Goal: Task Accomplishment & Management: Use online tool/utility

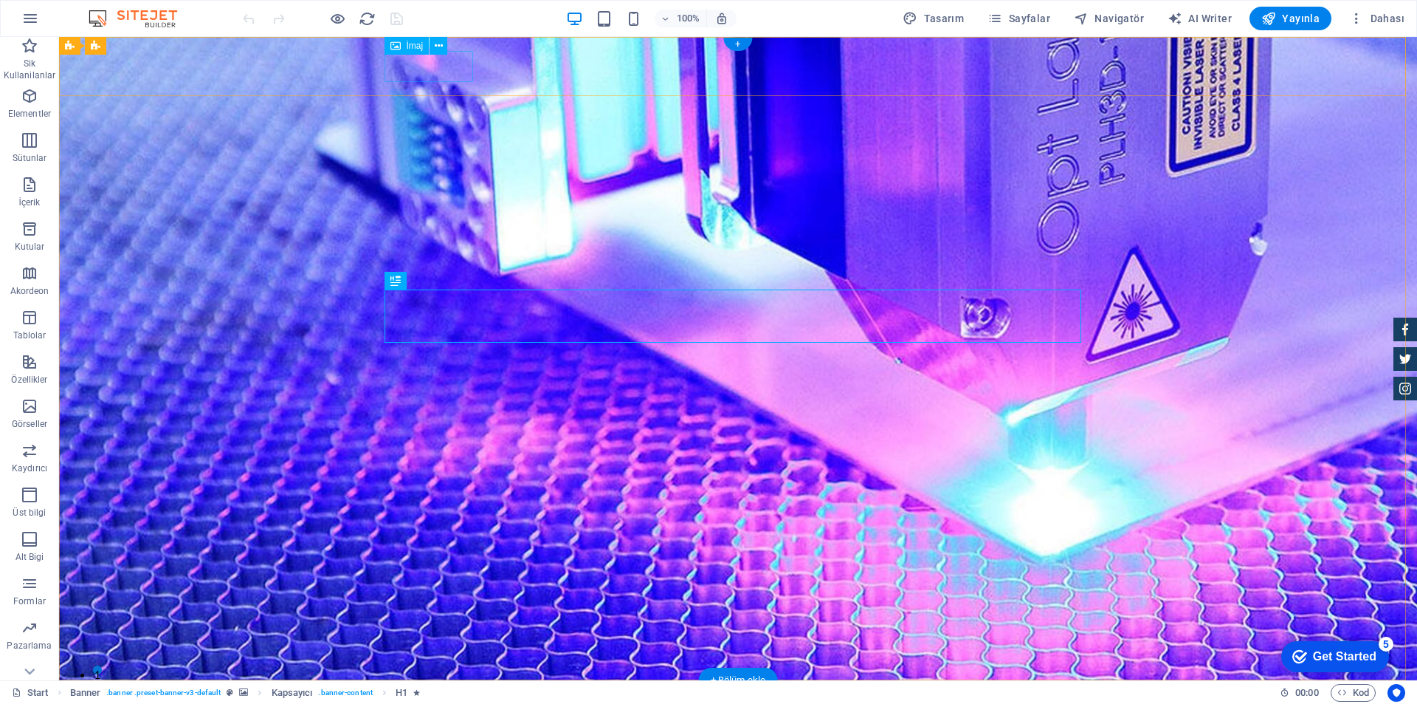
click at [414, 692] on figure at bounding box center [738, 708] width 697 height 32
select select "px"
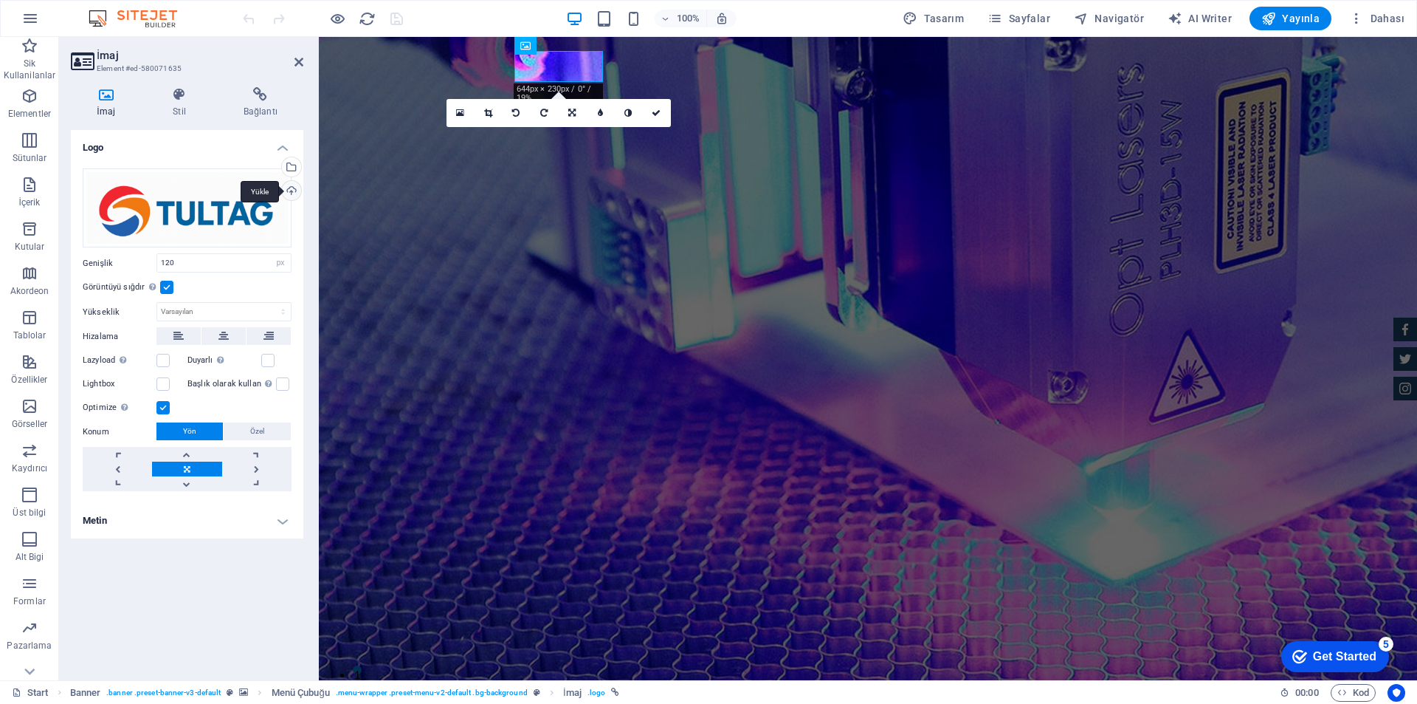
click at [293, 192] on div "Yükle" at bounding box center [290, 192] width 22 height 22
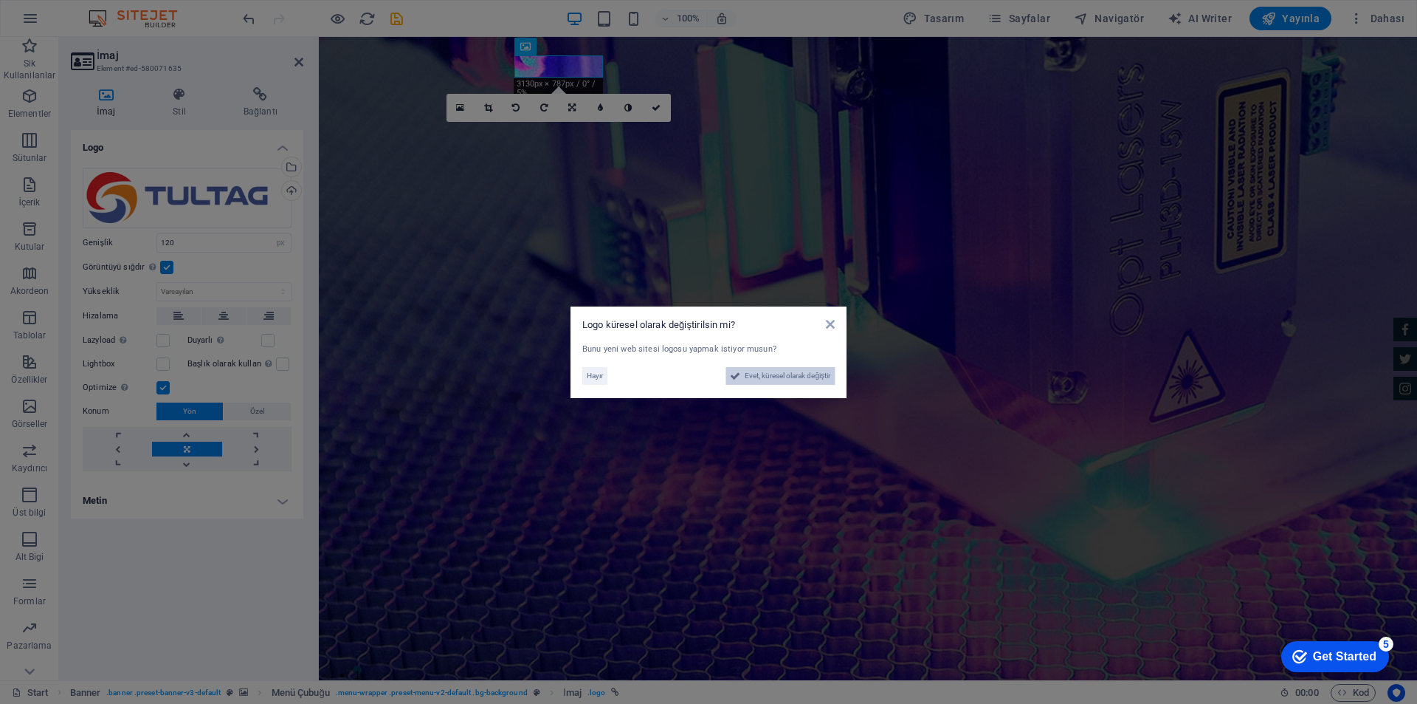
click at [796, 376] on span "Evet, küresel olarak değiştir" at bounding box center [788, 376] width 86 height 18
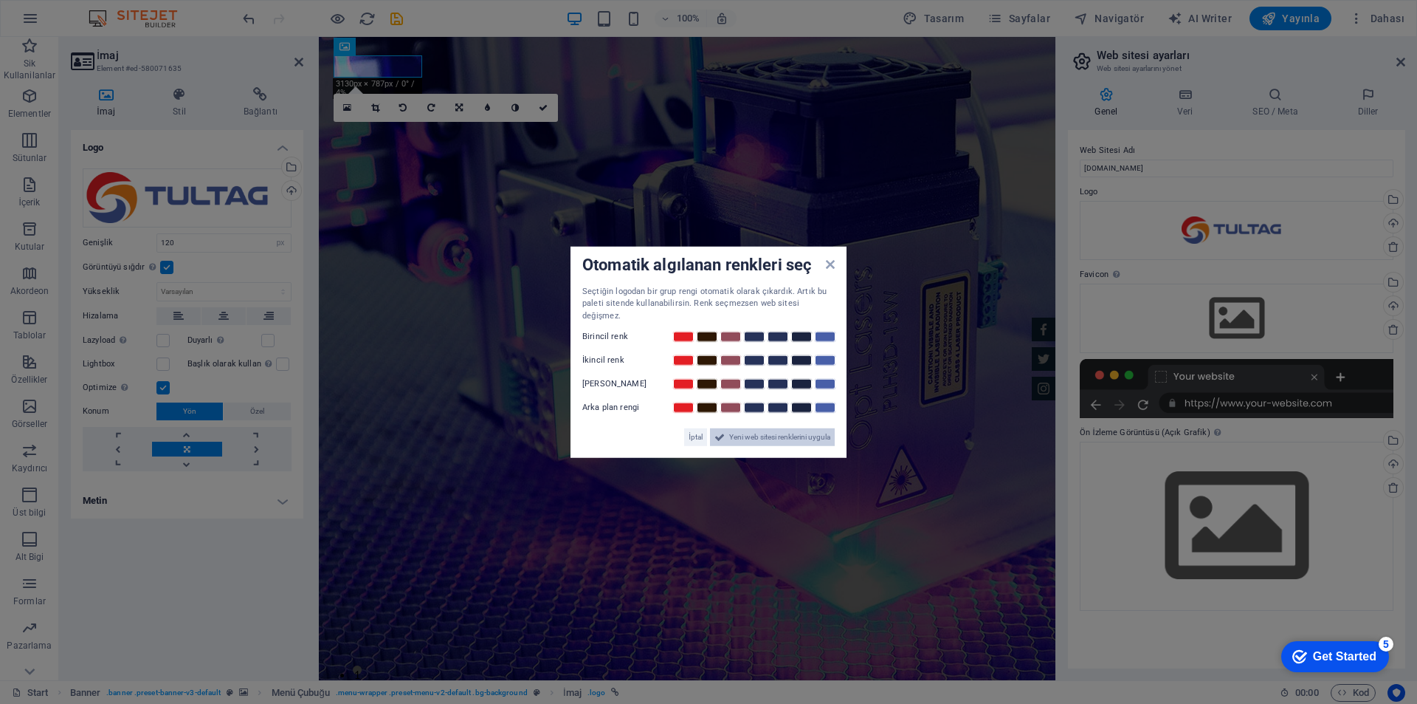
click at [779, 436] on span "Yeni web sitesi renklerini uygula" at bounding box center [779, 437] width 101 height 18
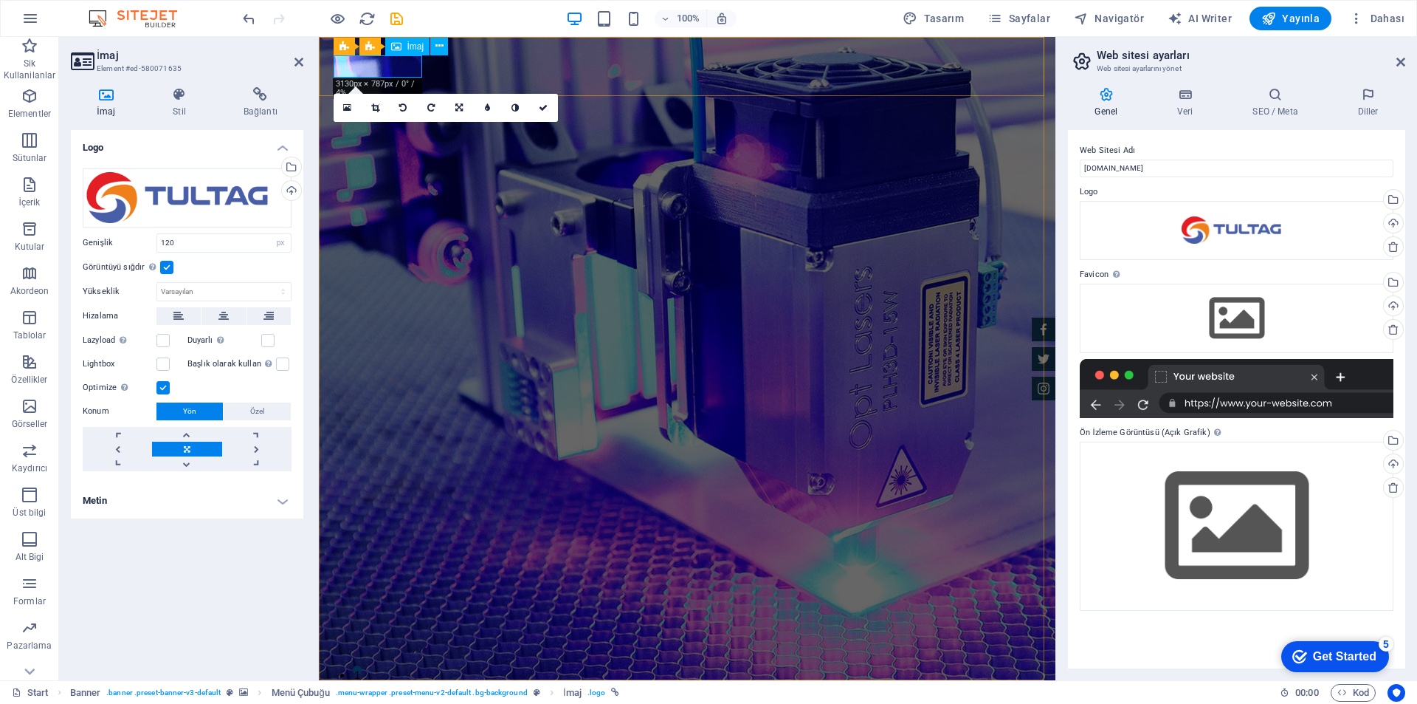
click at [407, 692] on figure at bounding box center [687, 703] width 697 height 22
drag, startPoint x: 235, startPoint y: 246, endPoint x: 131, endPoint y: 233, distance: 104.9
click at [131, 233] on div "Genişlik 120 Varsayılan otomatik px rem % em vh vw" at bounding box center [187, 242] width 209 height 19
click at [230, 595] on div "Logo Dosyaları buraya sürükleyin, dosyaları seçmek için tıklayın veya Dosyalard…" at bounding box center [187, 399] width 233 height 538
drag, startPoint x: 178, startPoint y: 240, endPoint x: 117, endPoint y: 233, distance: 61.7
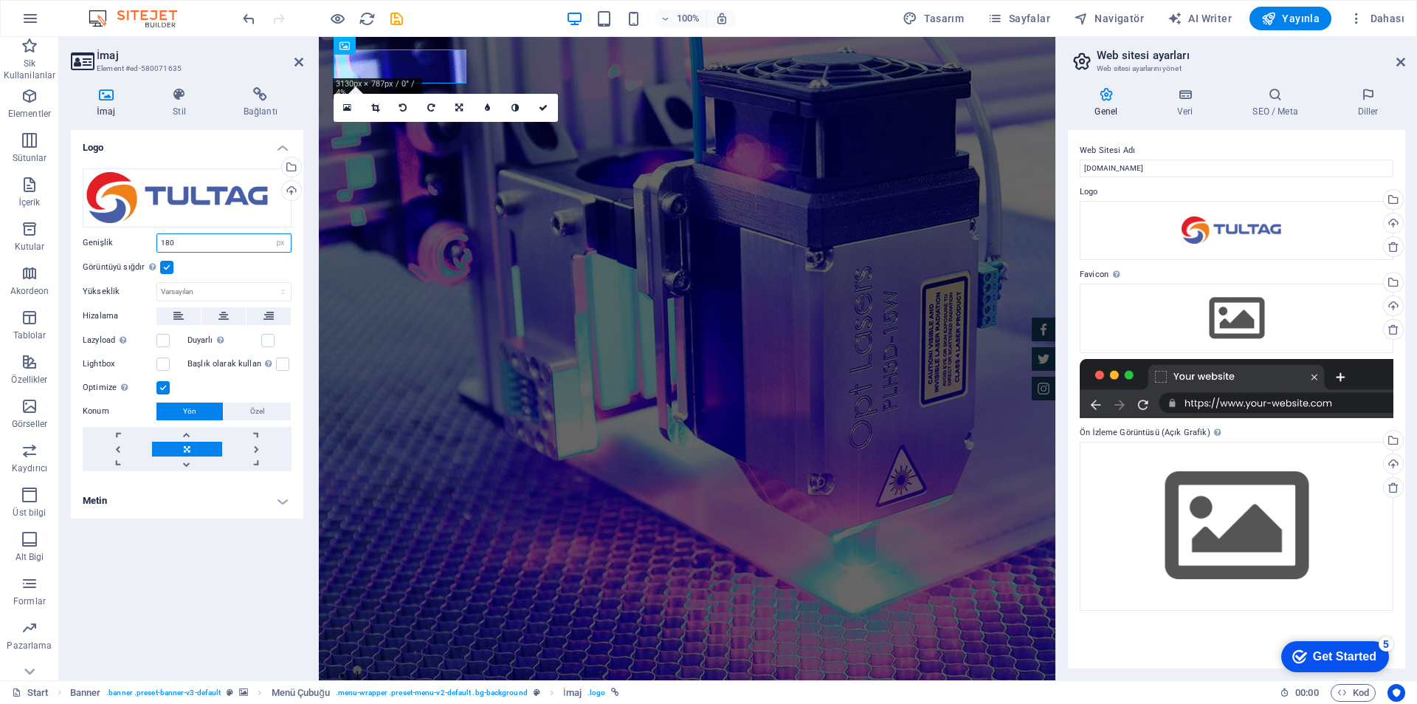
click at [117, 233] on div "Genişlik 180 Varsayılan otomatik px rem % em vh vw" at bounding box center [187, 242] width 209 height 19
type input "250"
click at [547, 116] on icon at bounding box center [543, 113] width 9 height 9
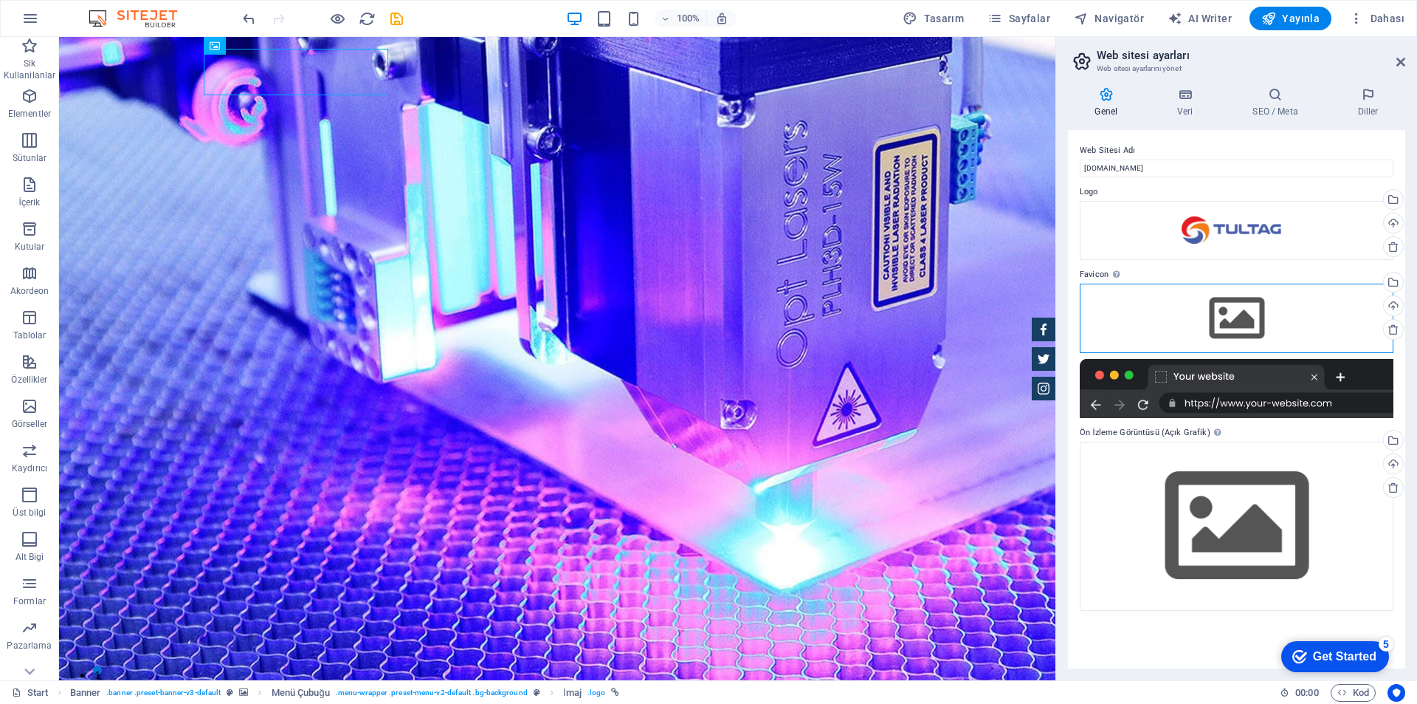
drag, startPoint x: 1163, startPoint y: 213, endPoint x: 1206, endPoint y: 130, distance: 93.1
click at [1205, 131] on div "Web Sitesi Adı tultag.com Logo Dosyaları buraya sürükleyin, dosyaları seçmek iç…" at bounding box center [1236, 399] width 337 height 538
click at [1287, 20] on span "Yayınla" at bounding box center [1291, 18] width 58 height 15
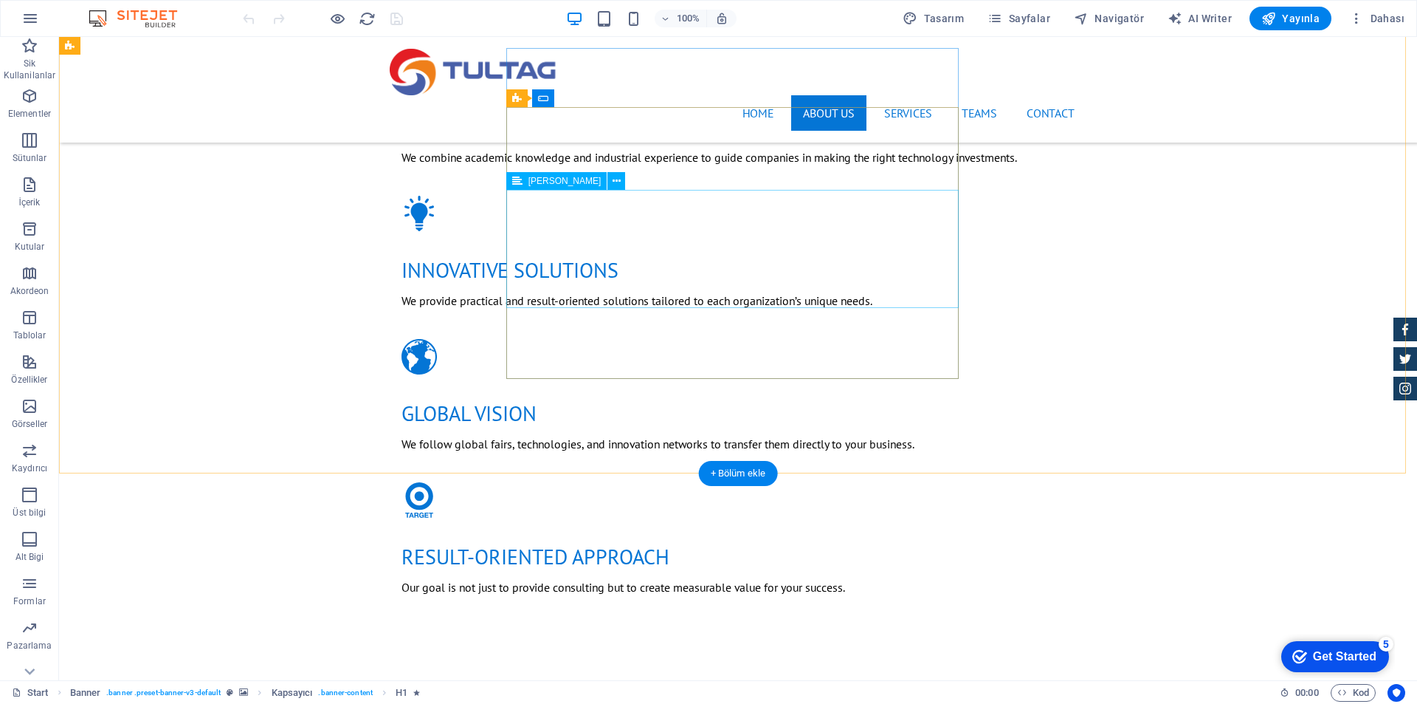
scroll to position [1033, 0]
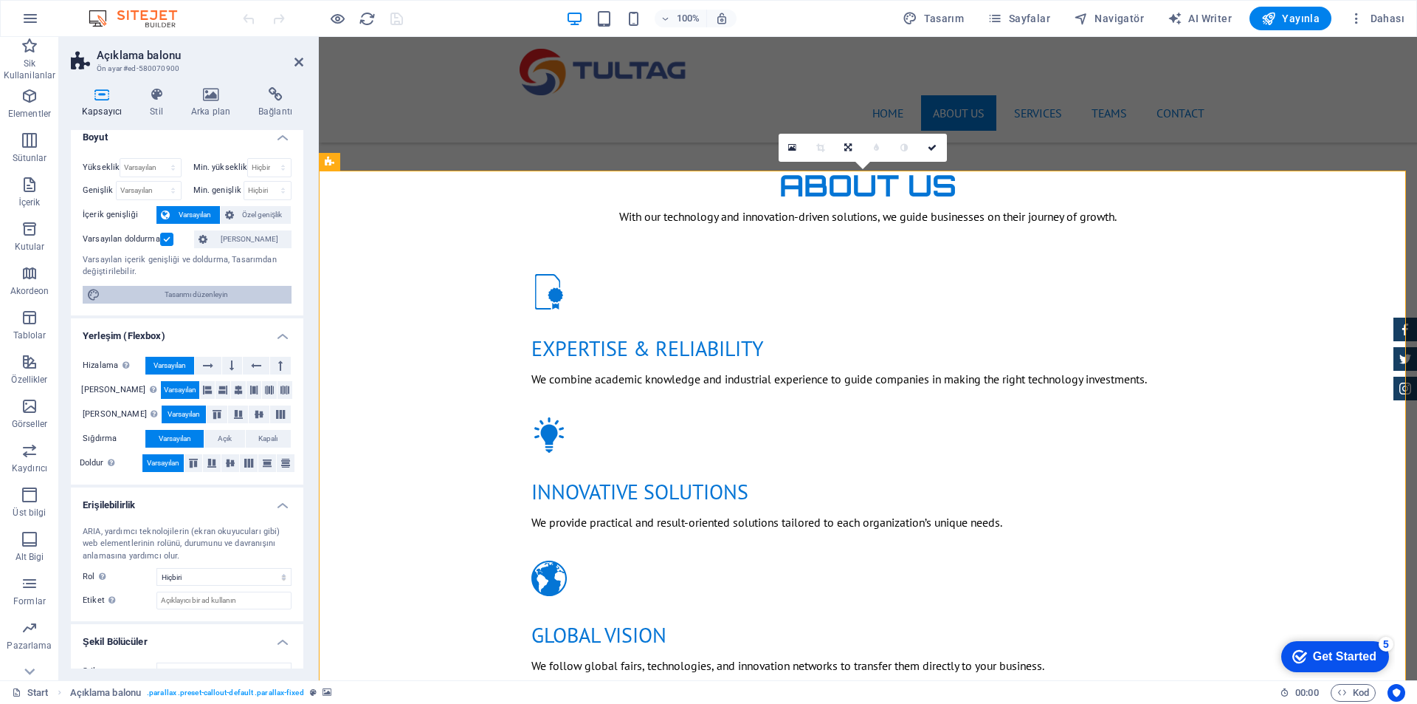
scroll to position [0, 0]
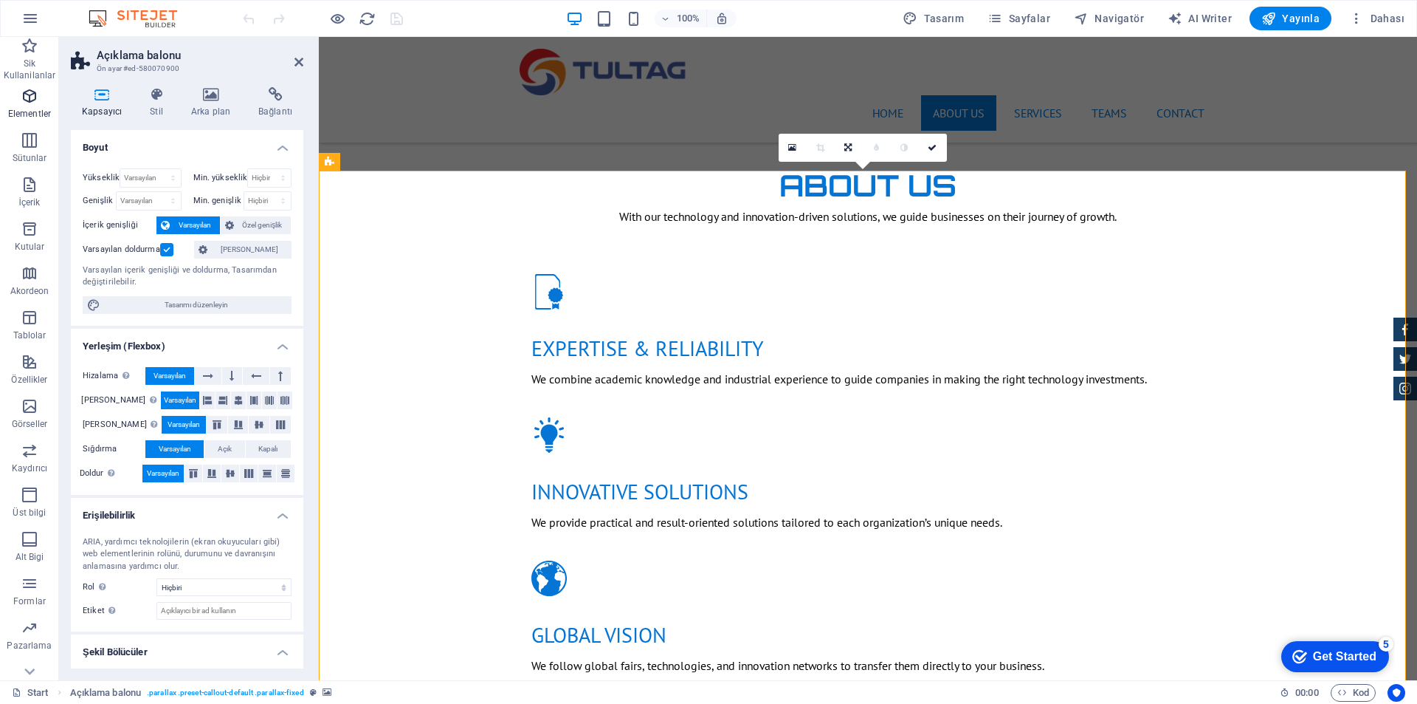
click at [27, 100] on icon "button" at bounding box center [30, 96] width 18 height 18
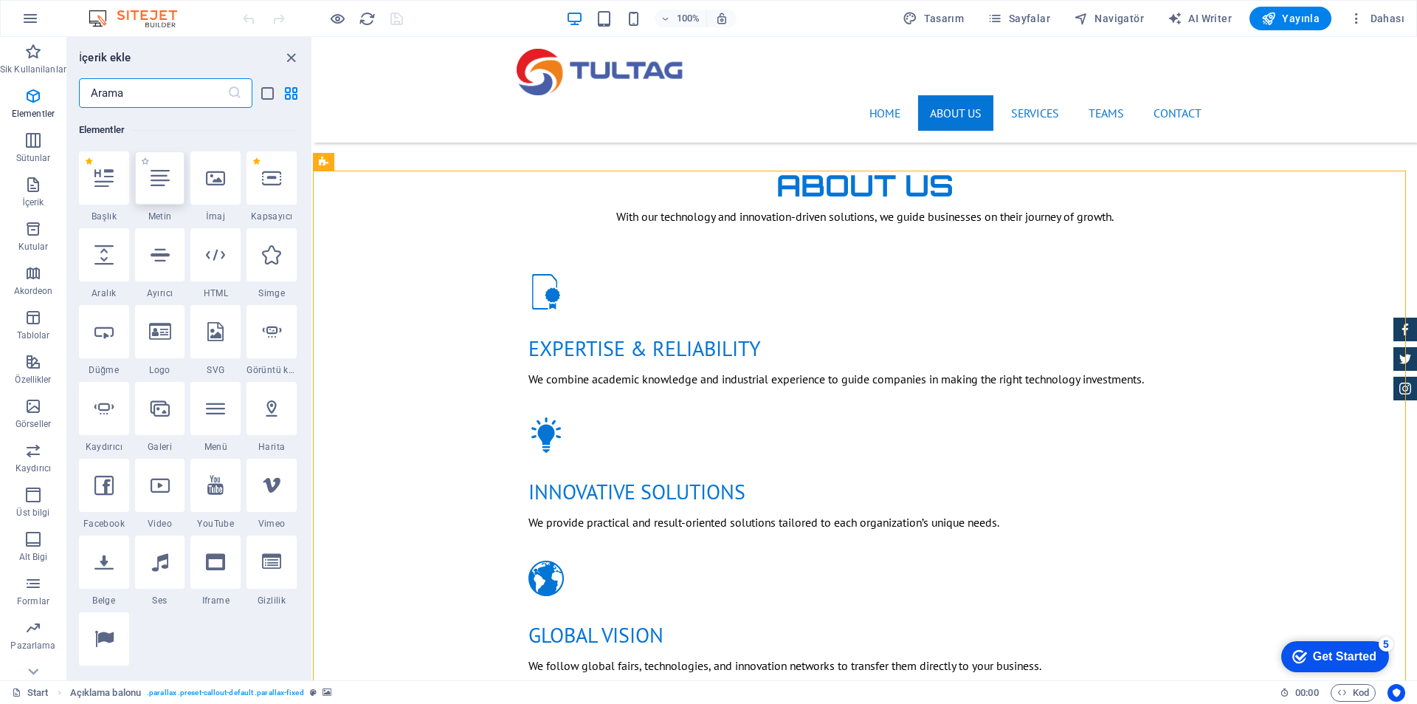
scroll to position [157, 0]
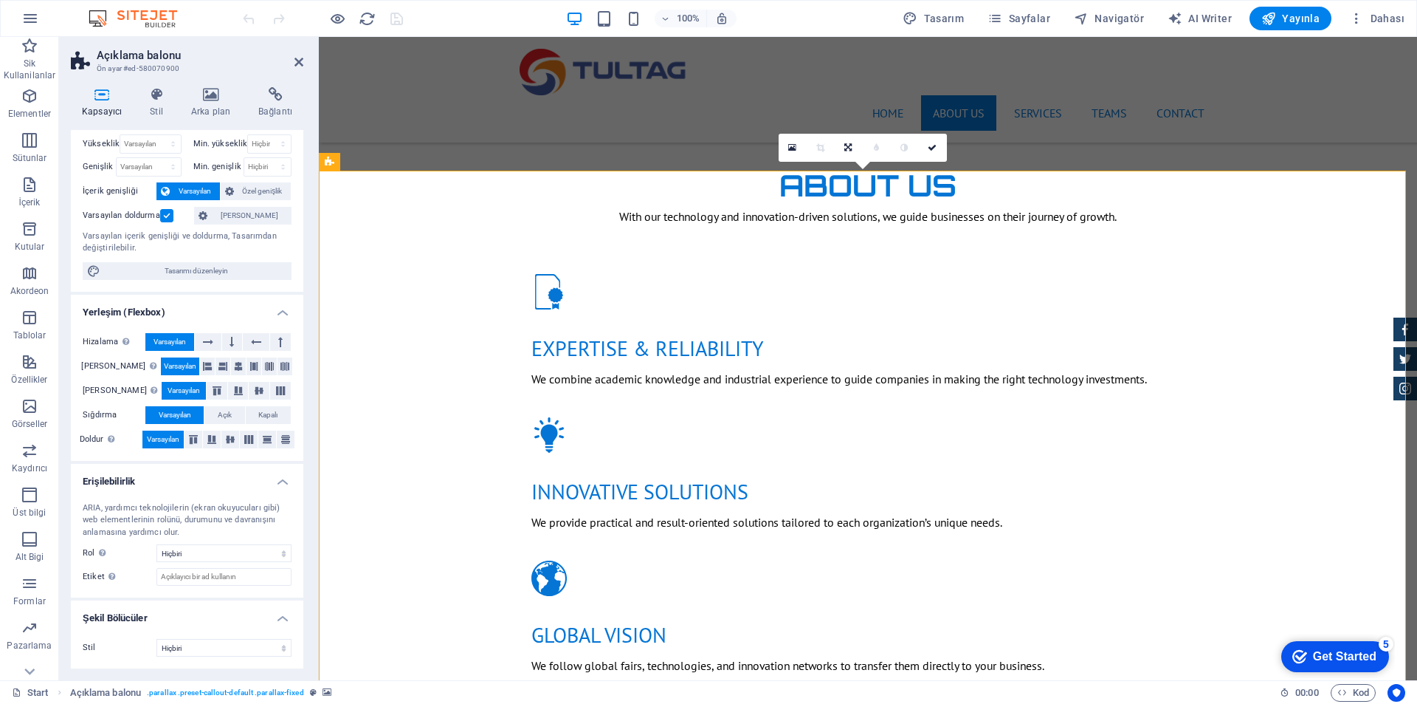
scroll to position [0, 0]
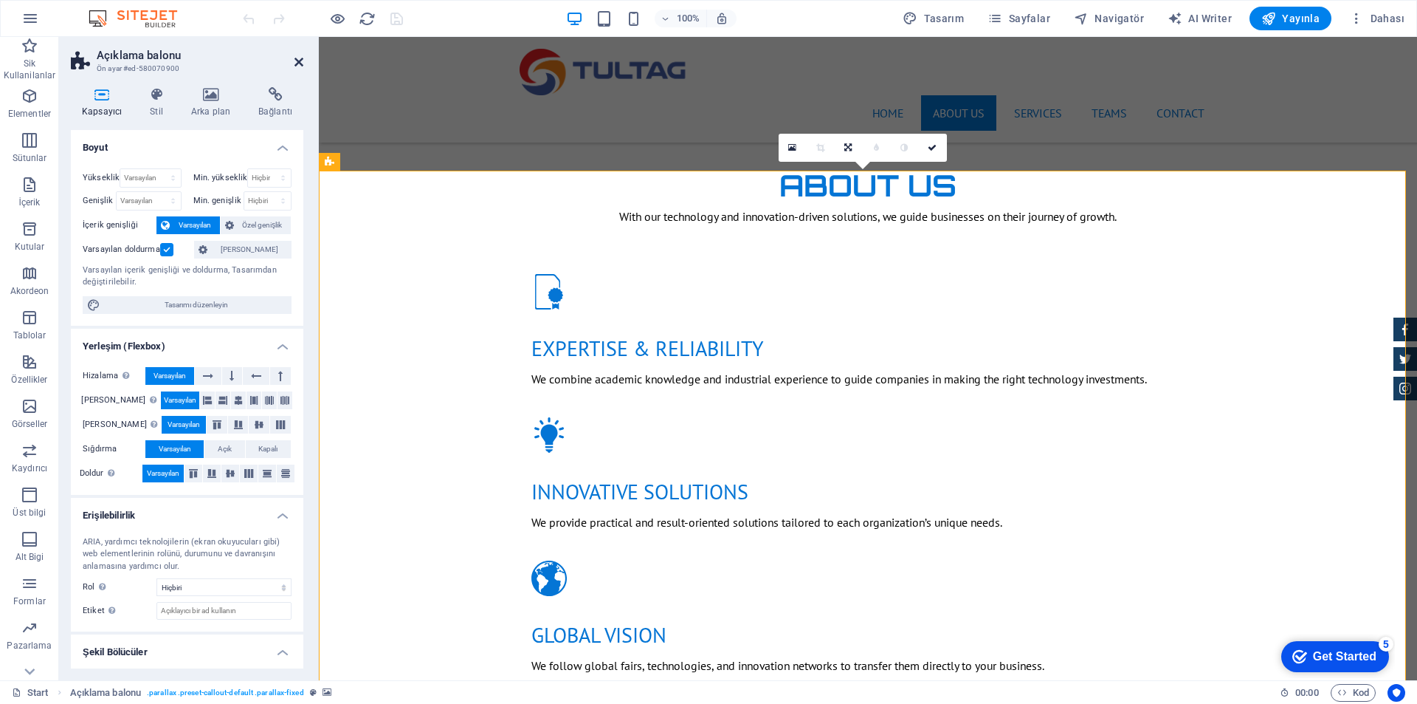
click at [295, 56] on icon at bounding box center [299, 62] width 9 height 12
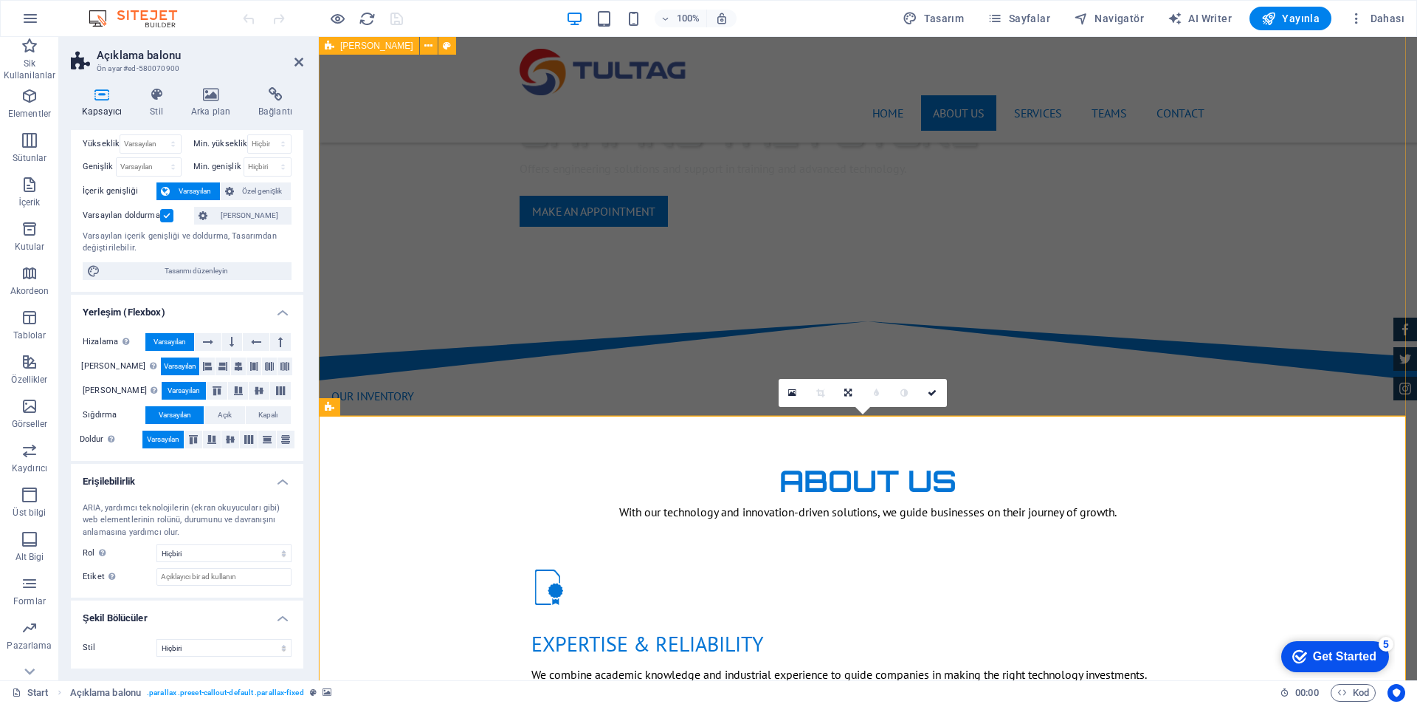
scroll to position [960, 0]
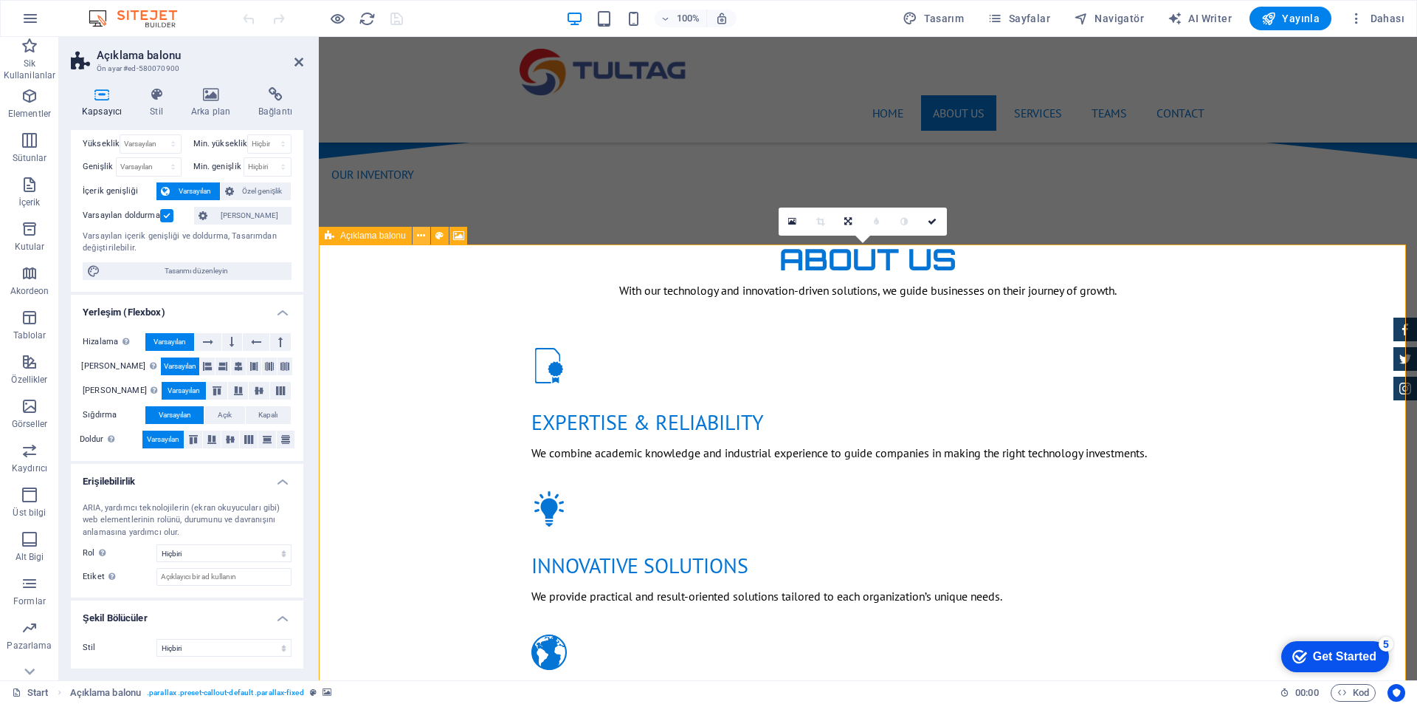
click at [422, 240] on icon at bounding box center [421, 236] width 8 height 16
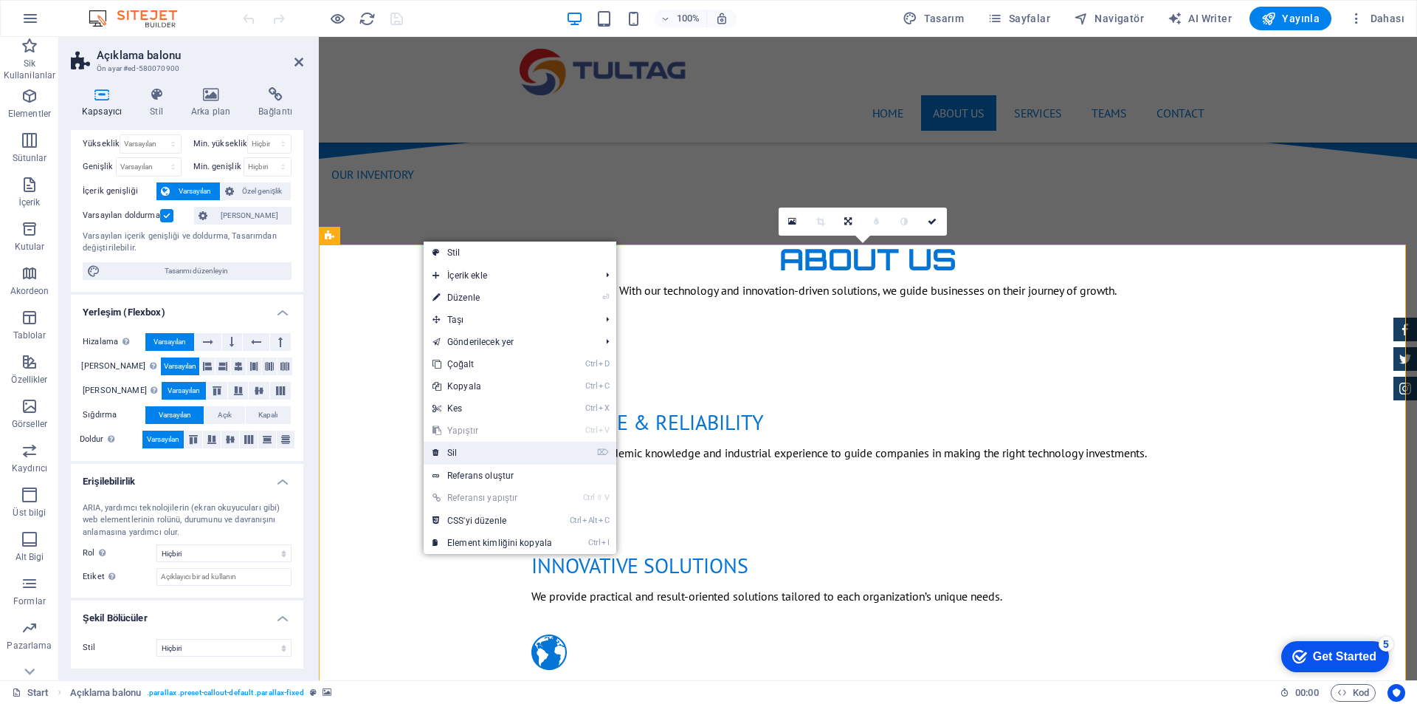
click at [484, 446] on link "⌦ Sil" at bounding box center [492, 452] width 137 height 22
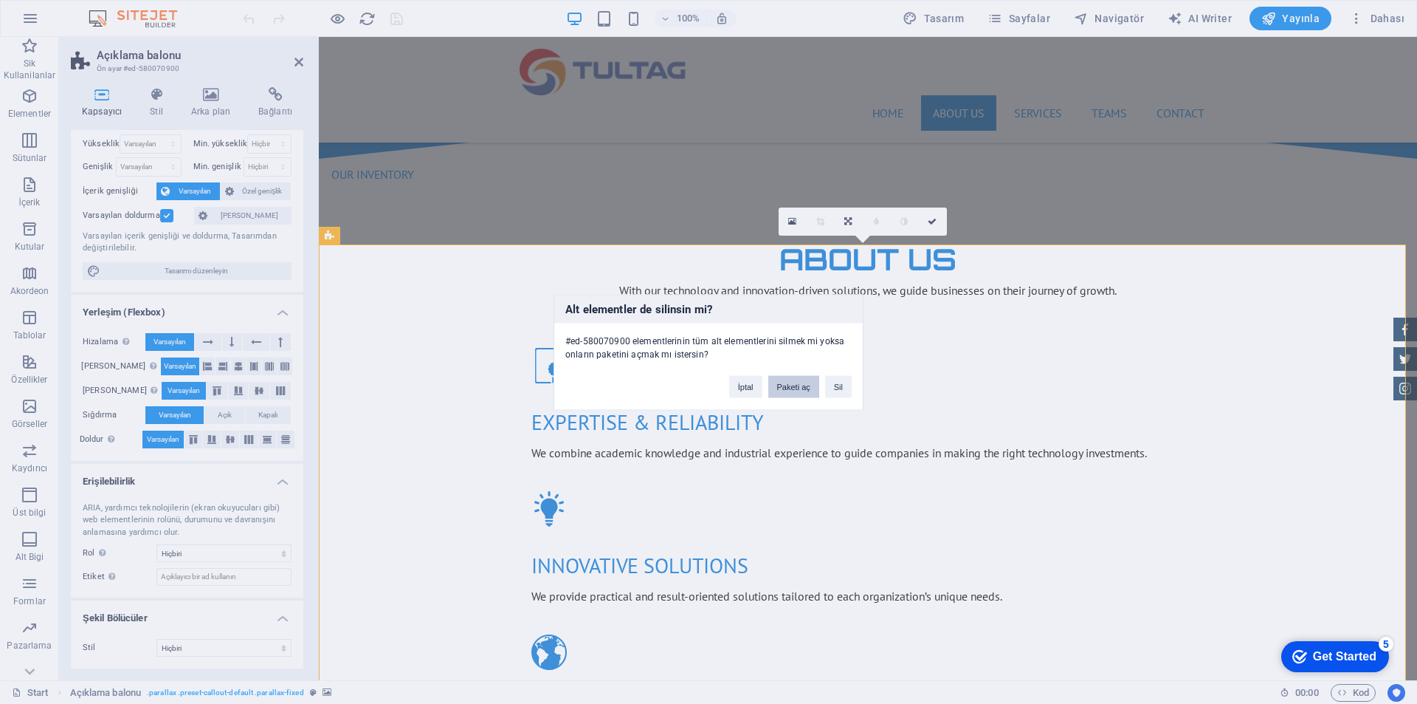
click at [783, 385] on button "Paketi aç" at bounding box center [793, 386] width 51 height 22
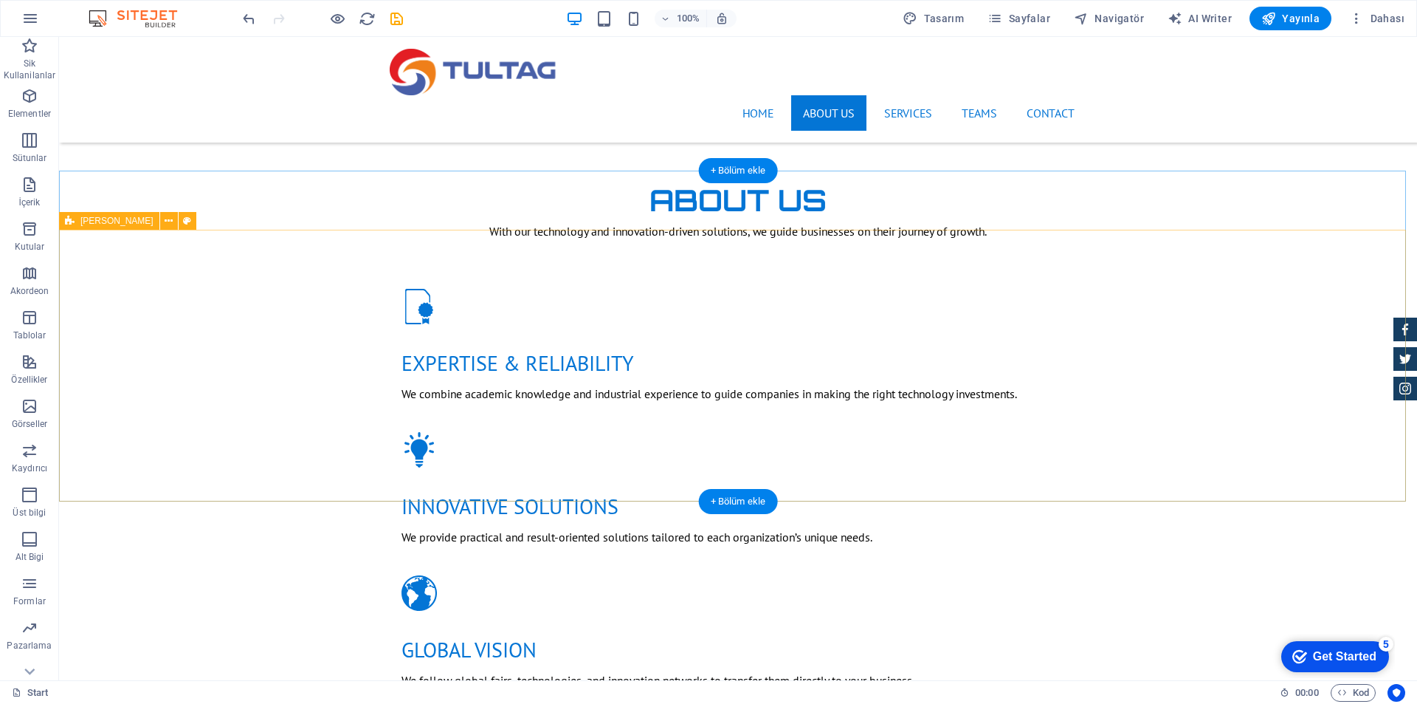
scroll to position [1033, 0]
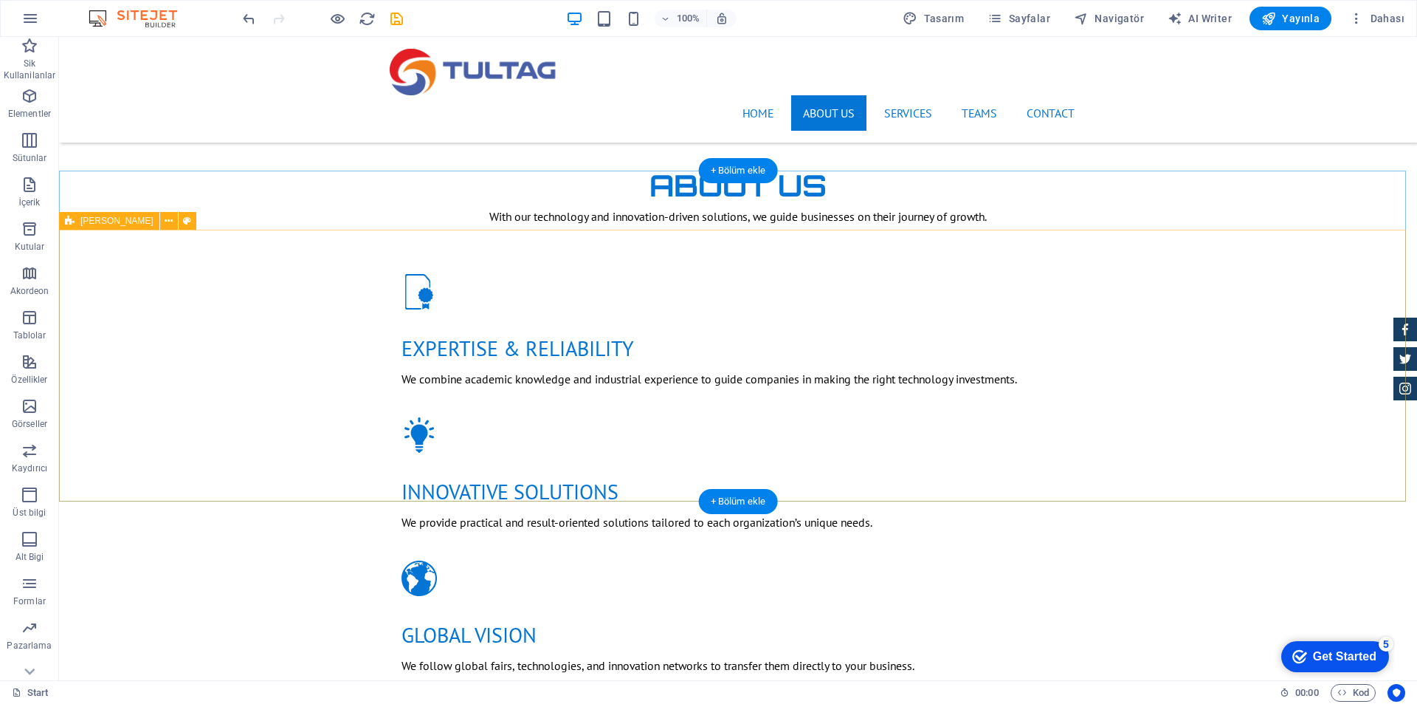
click at [165, 220] on icon at bounding box center [169, 221] width 8 height 16
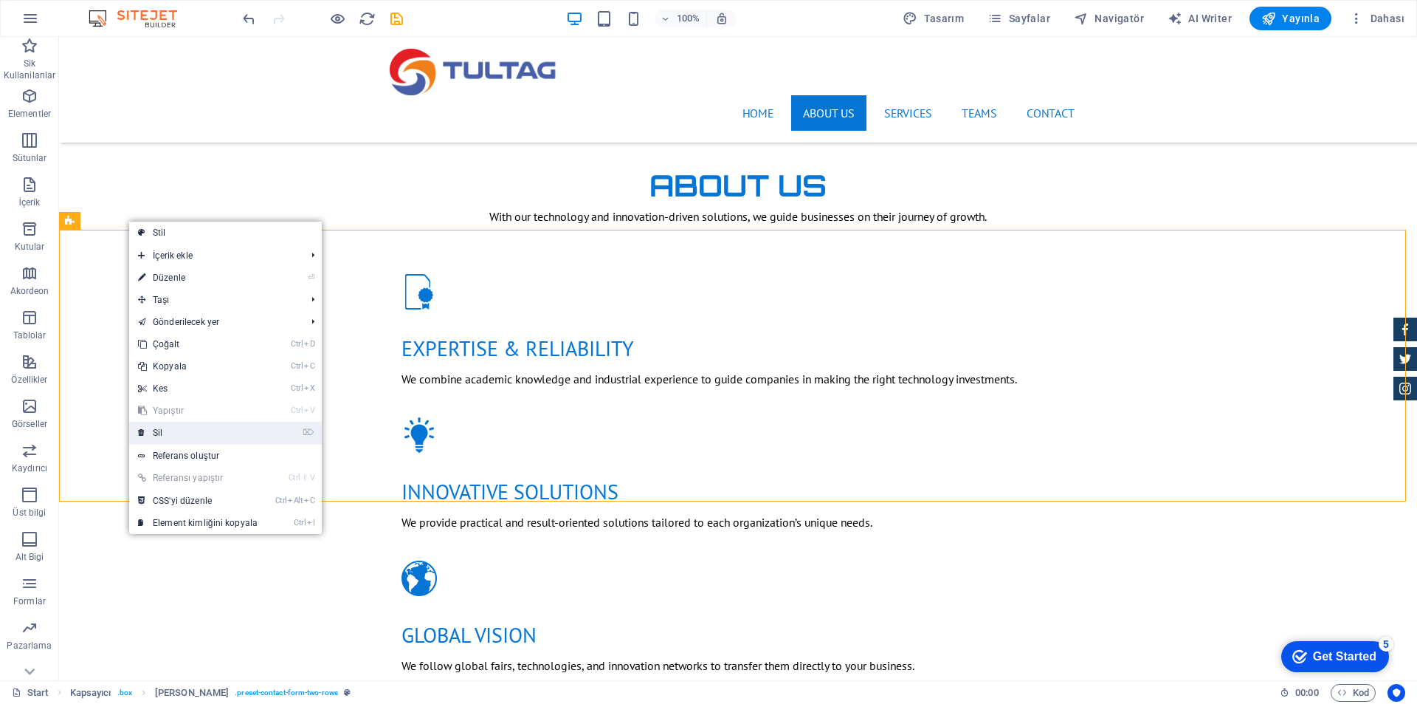
click at [191, 433] on link "⌦ Sil" at bounding box center [197, 433] width 137 height 22
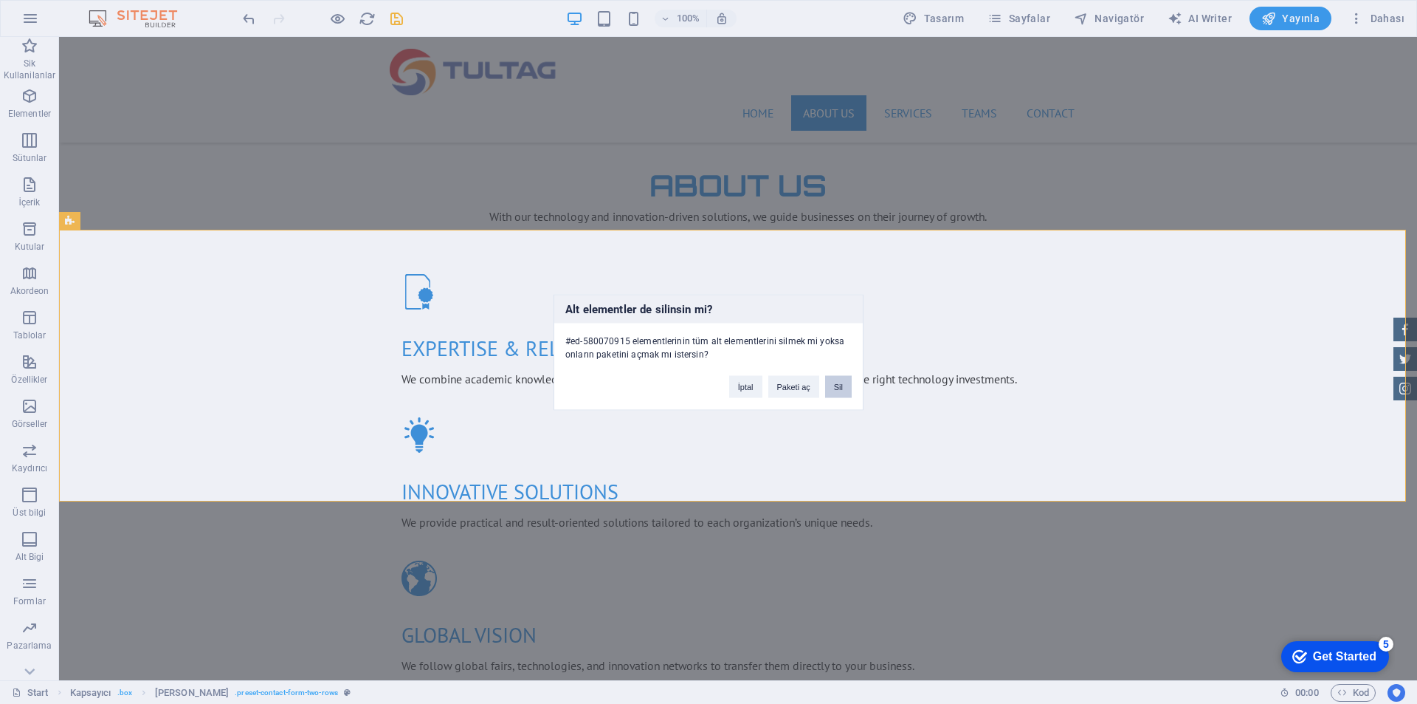
click at [836, 391] on button "Sil" at bounding box center [838, 386] width 27 height 22
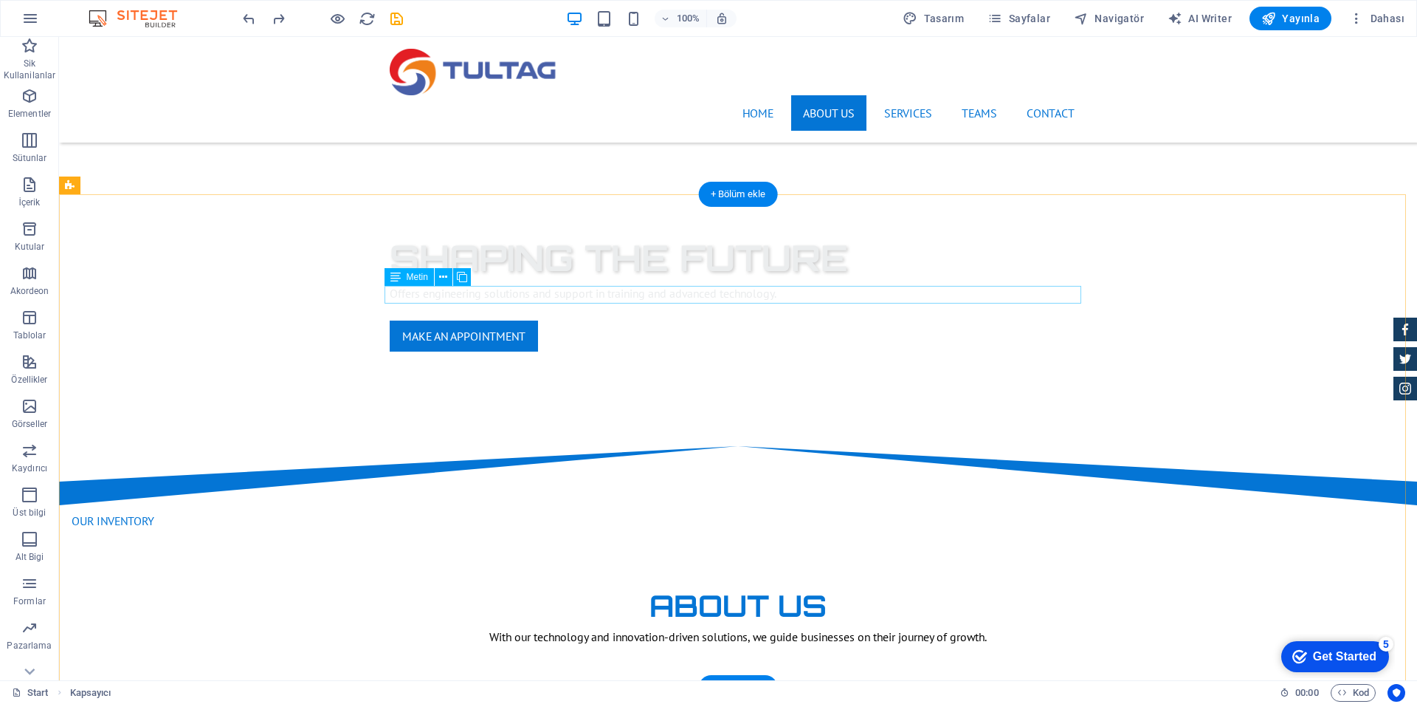
scroll to position [517, 0]
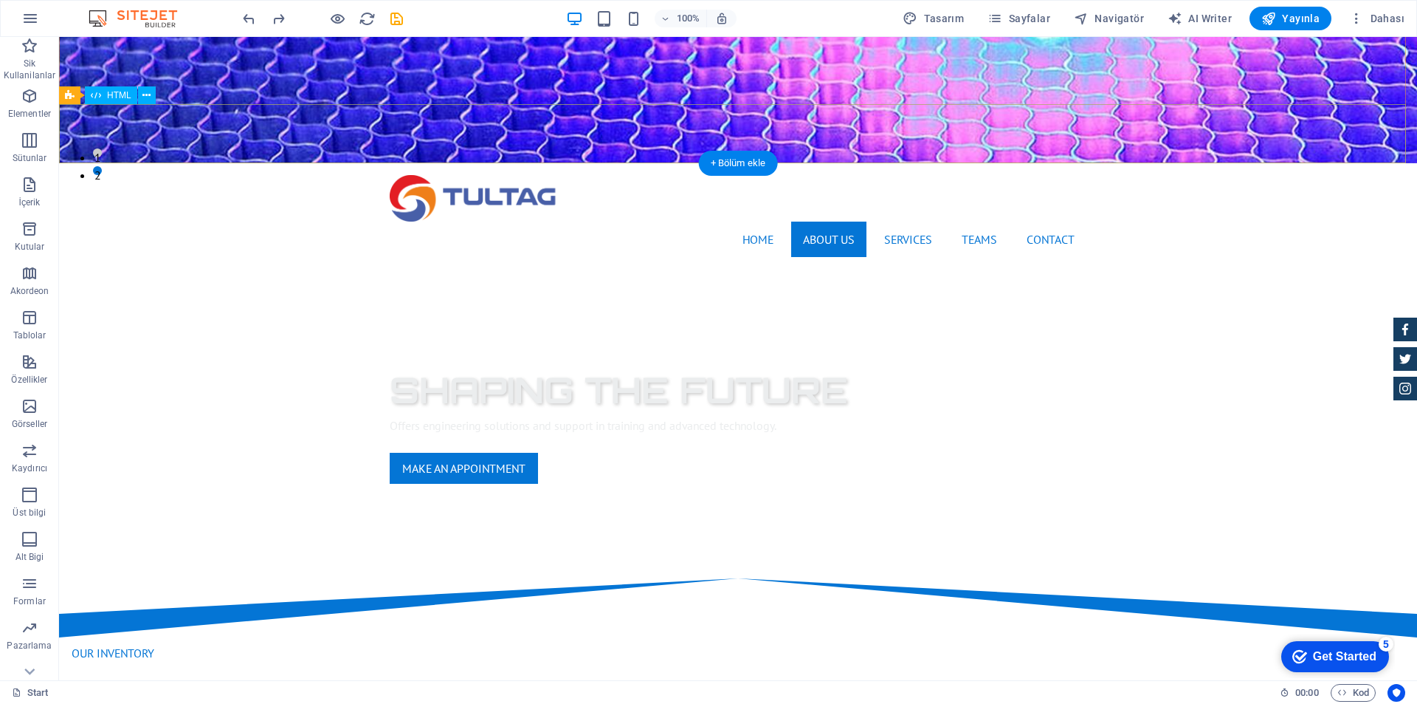
click at [602, 578] on div at bounding box center [738, 607] width 1358 height 59
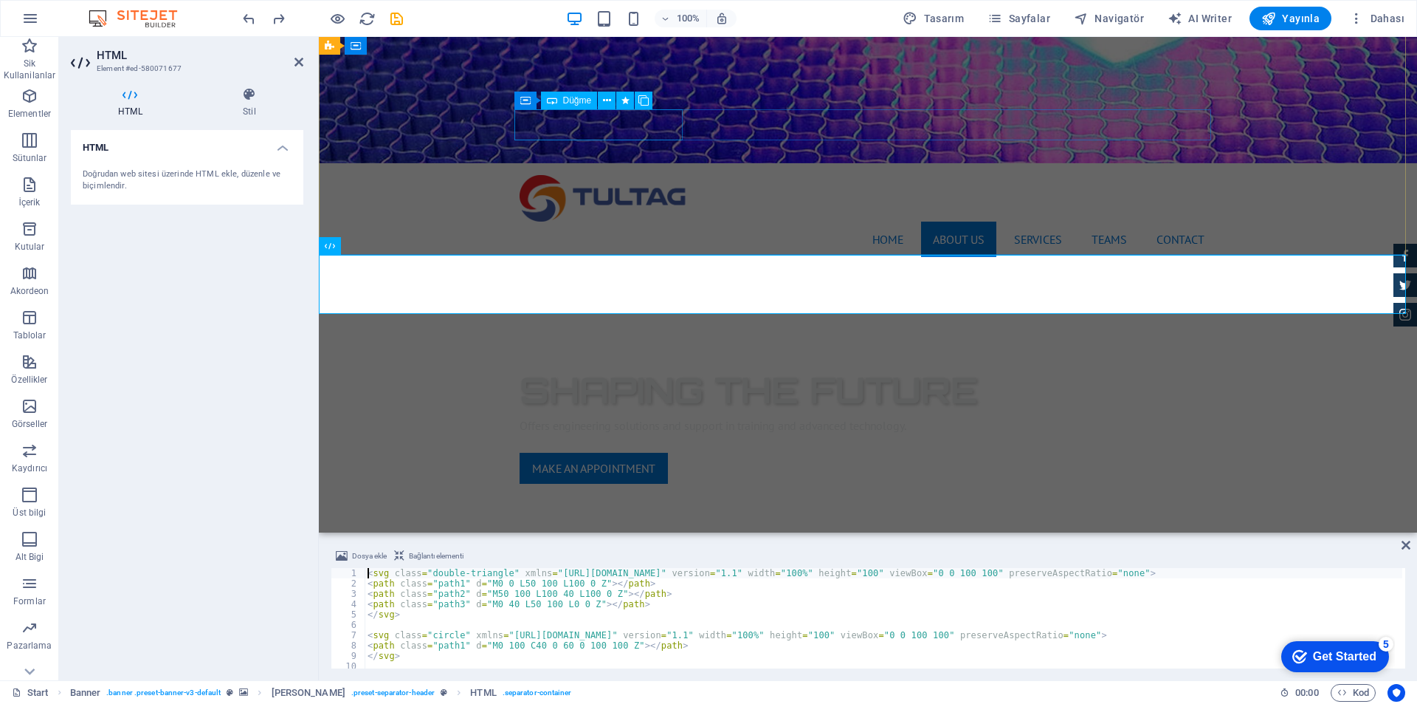
scroll to position [219, 0]
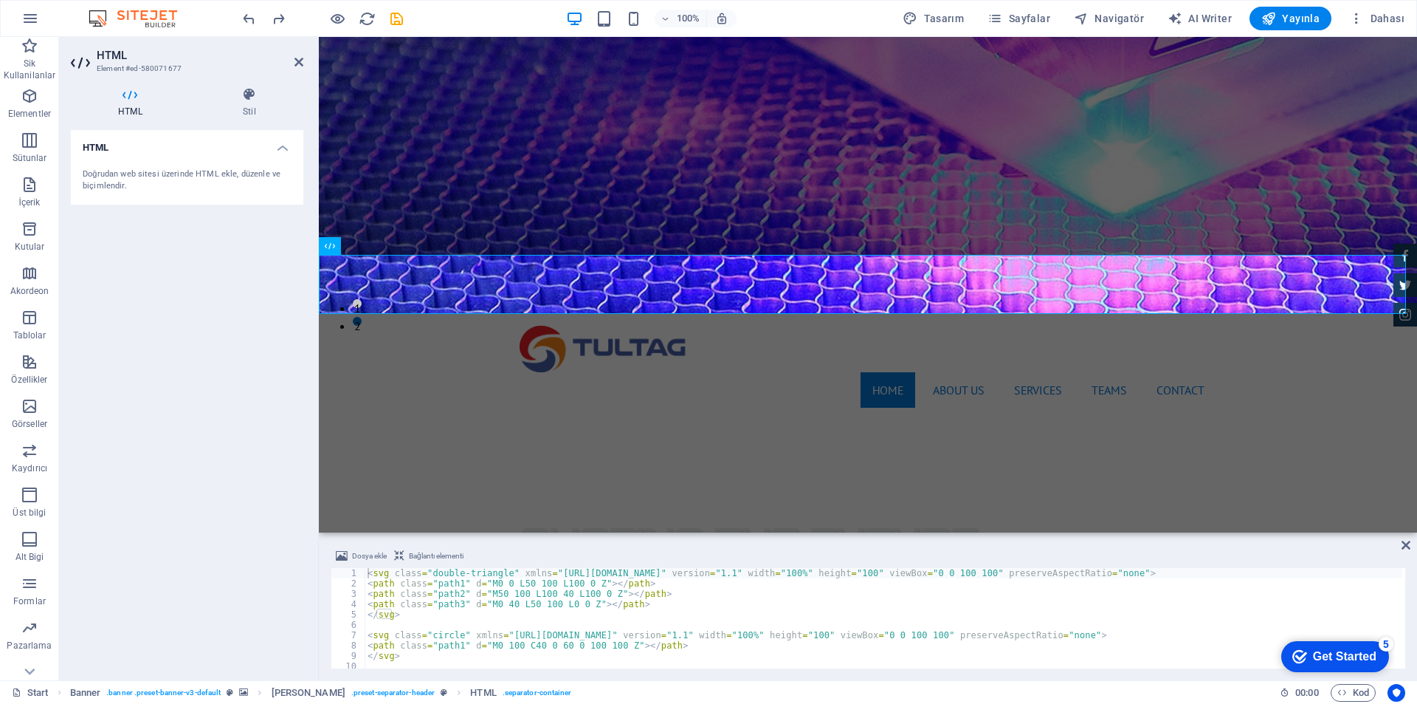
click at [180, 362] on div "HTML Doğrudan web sitesi üzerinde HTML ekle, düzenle ve biçimlendir." at bounding box center [187, 399] width 233 height 538
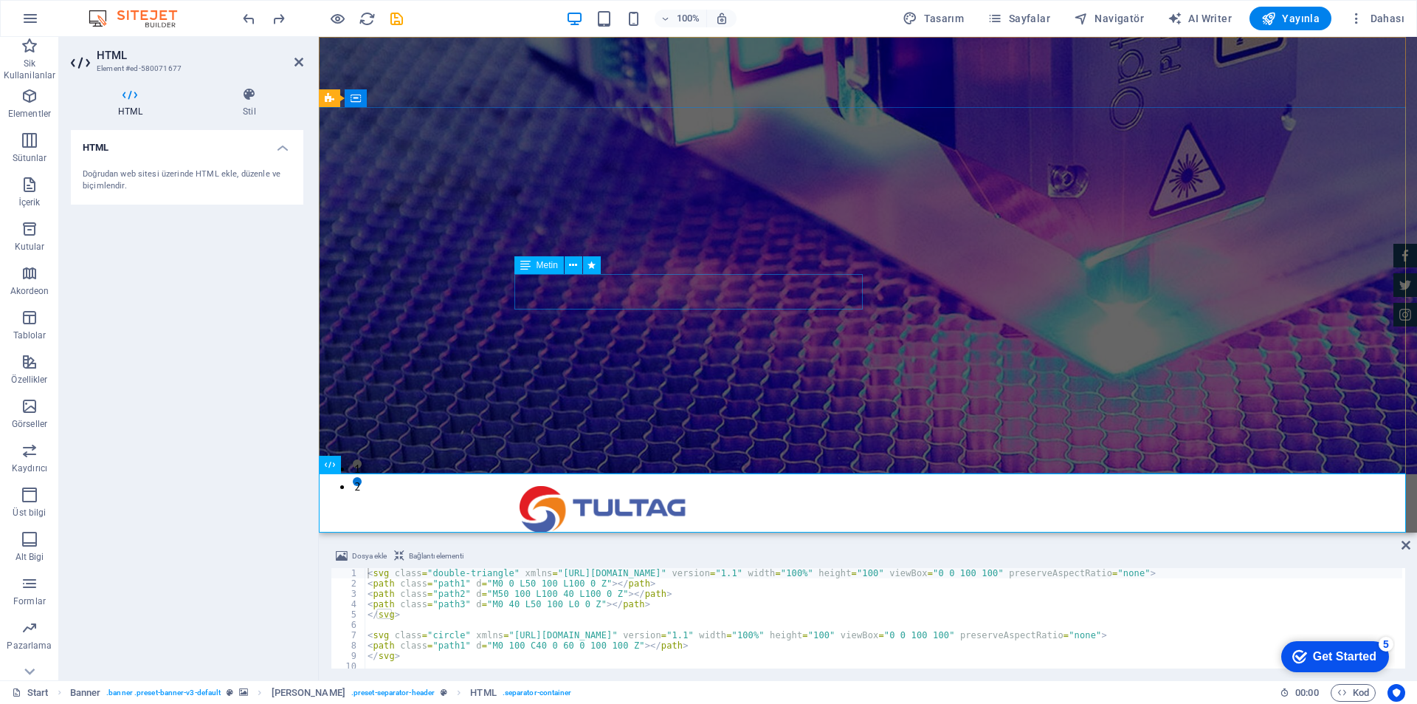
scroll to position [0, 0]
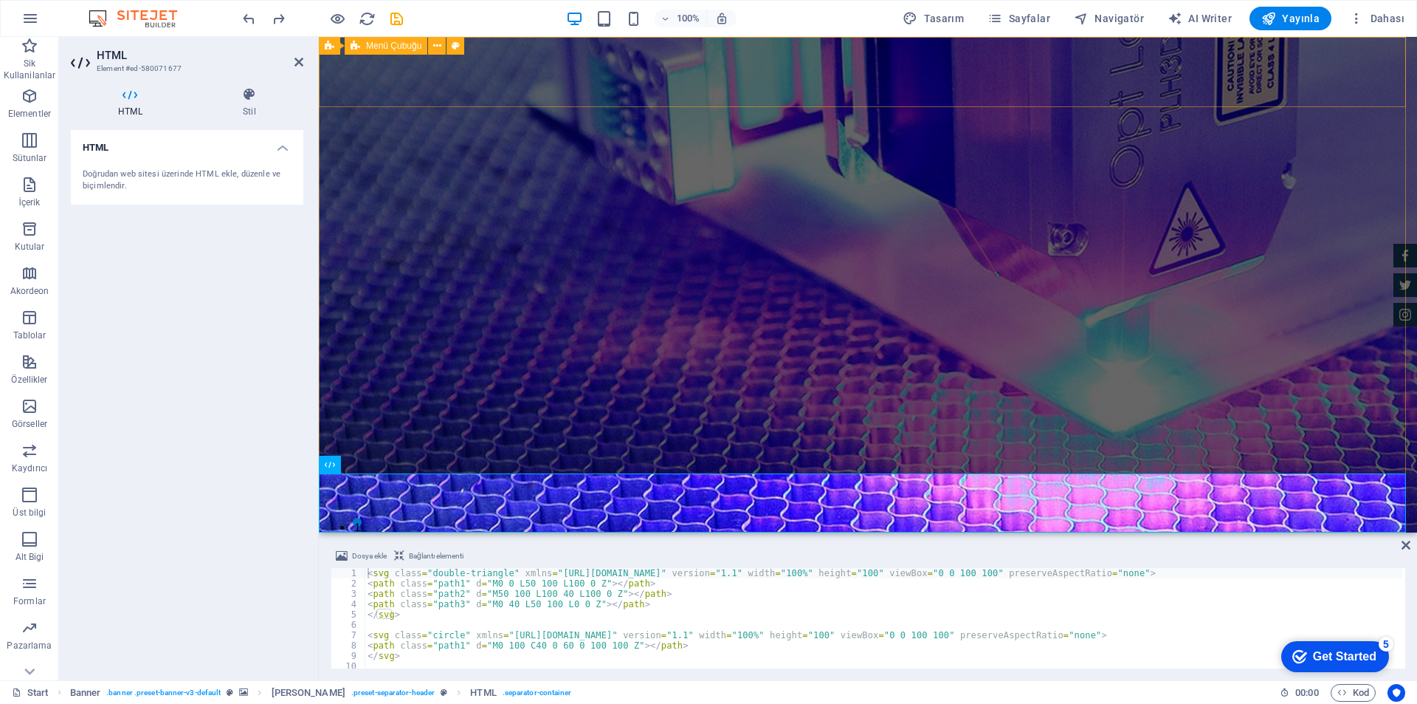
click at [460, 532] on div "Home About us Services TEAMS Contact" at bounding box center [868, 585] width 1098 height 106
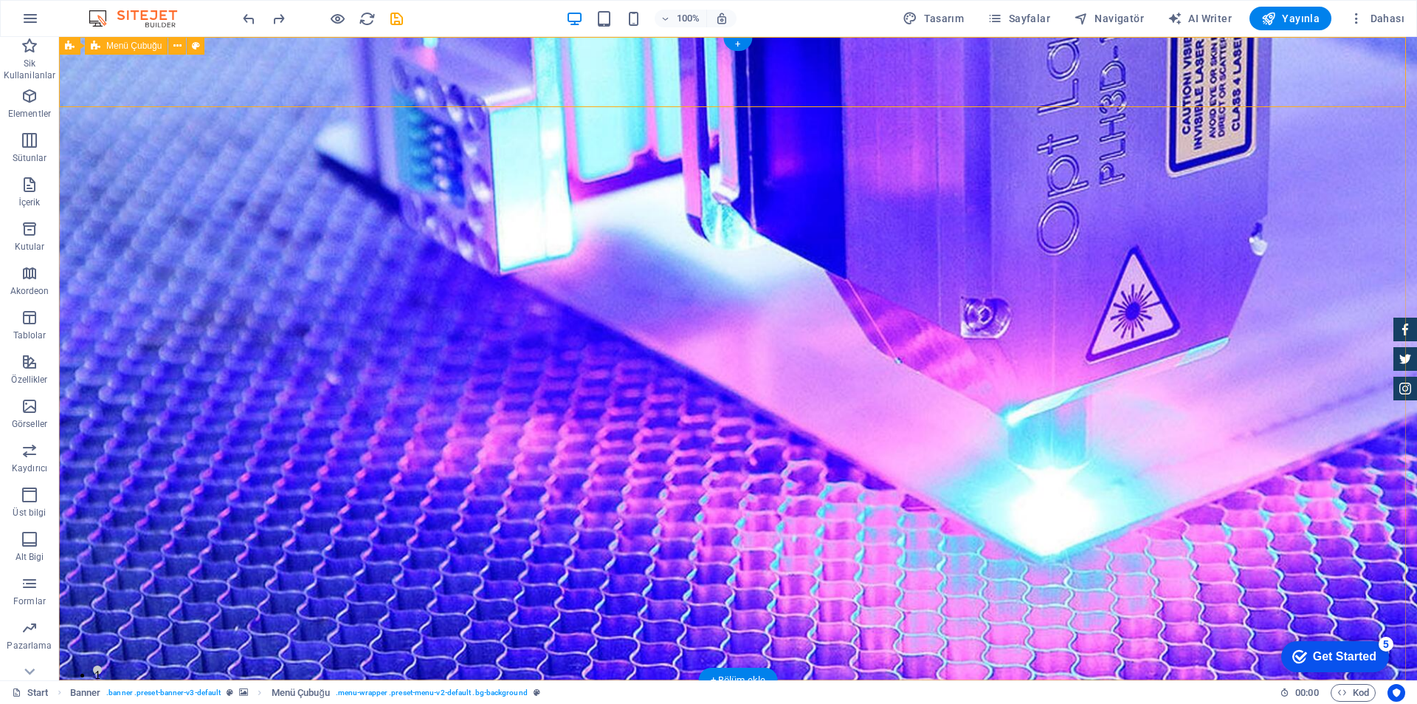
click at [247, 20] on icon "undo" at bounding box center [249, 18] width 17 height 17
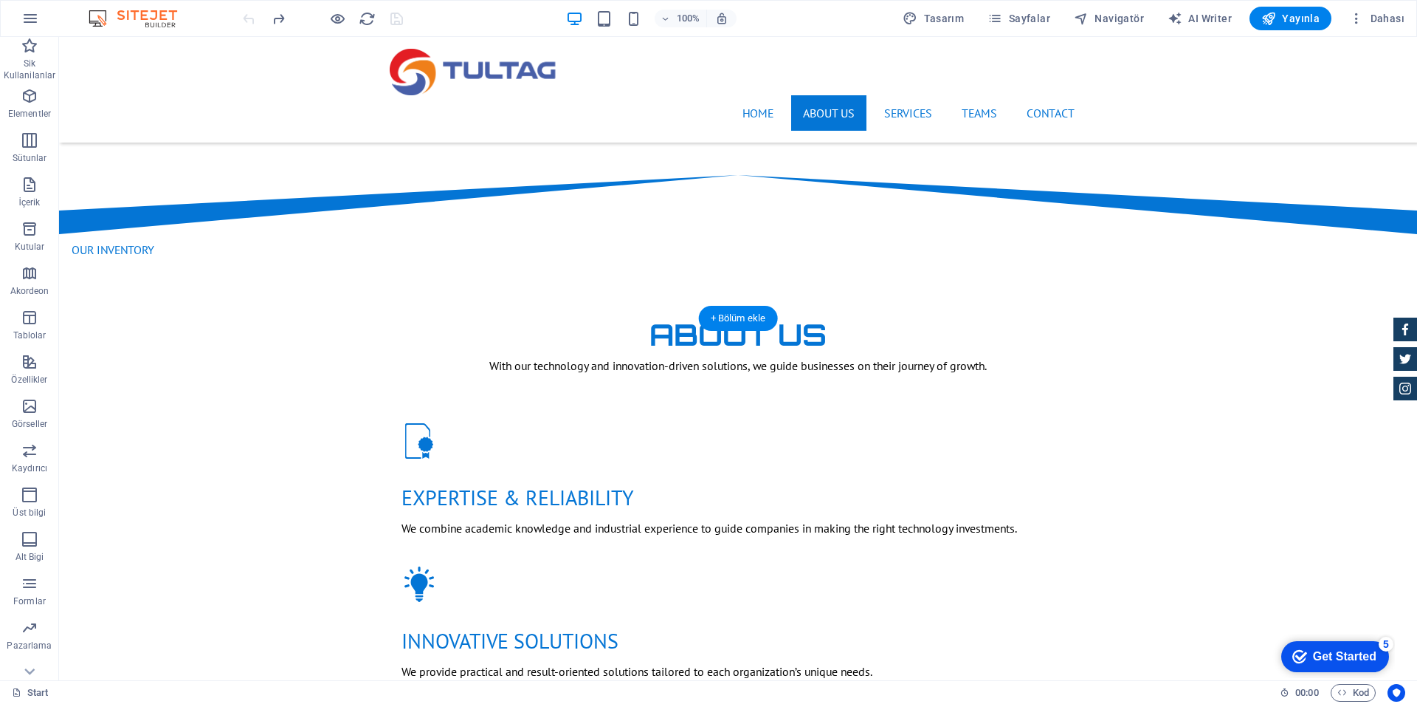
scroll to position [958, 0]
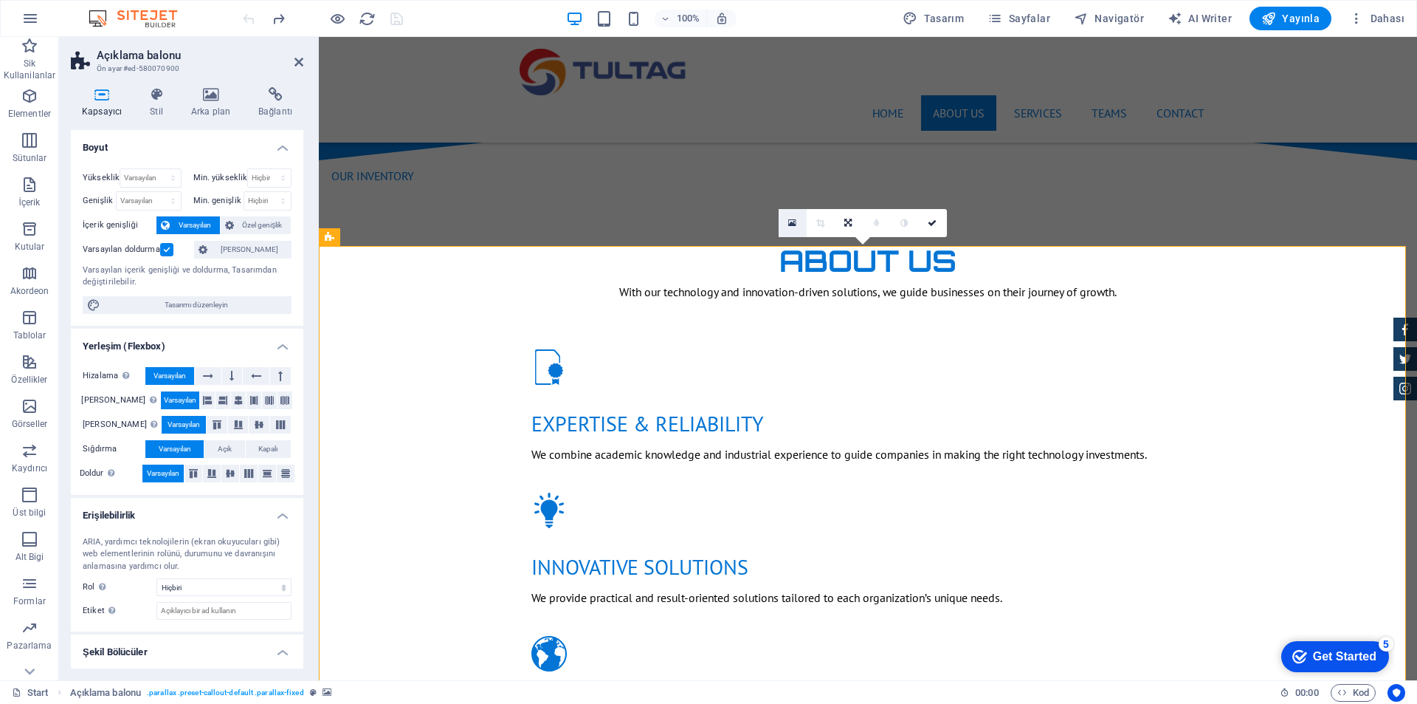
click at [794, 219] on icon at bounding box center [792, 223] width 8 height 10
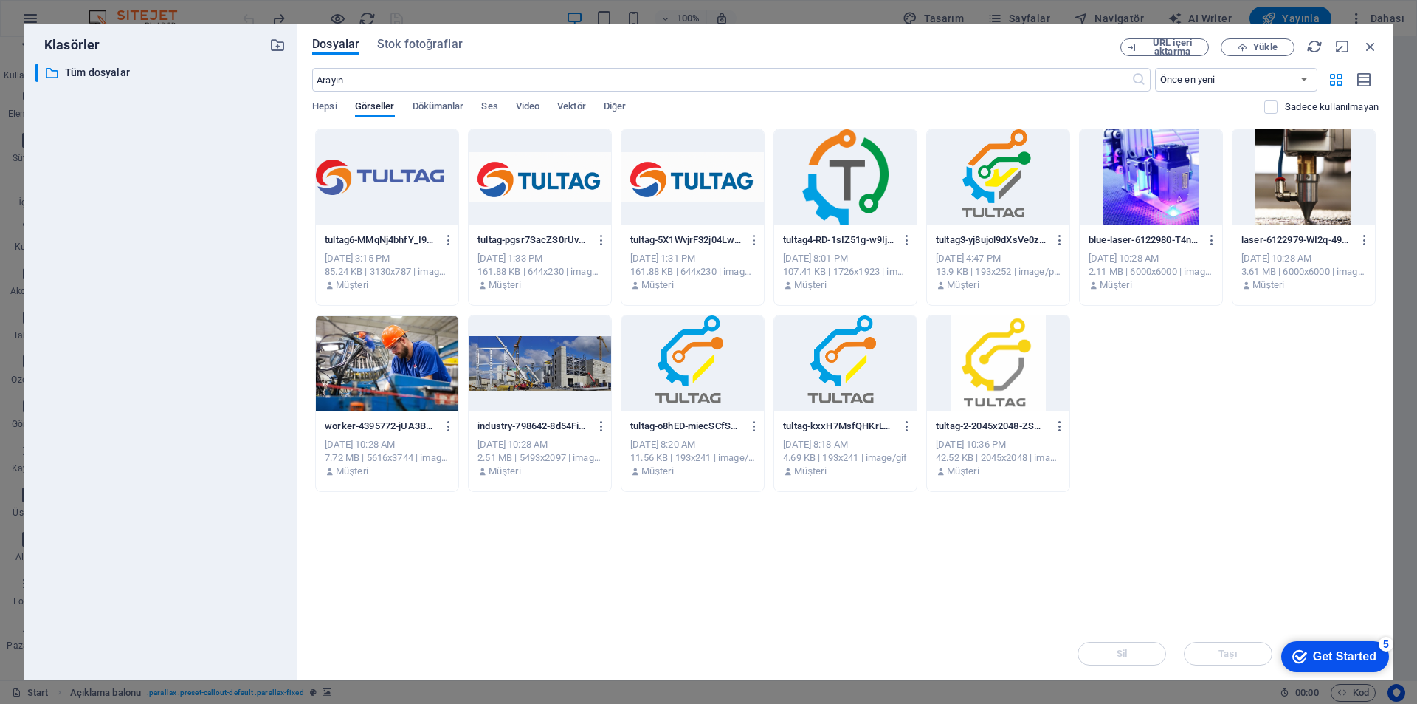
click at [543, 373] on div at bounding box center [540, 363] width 142 height 96
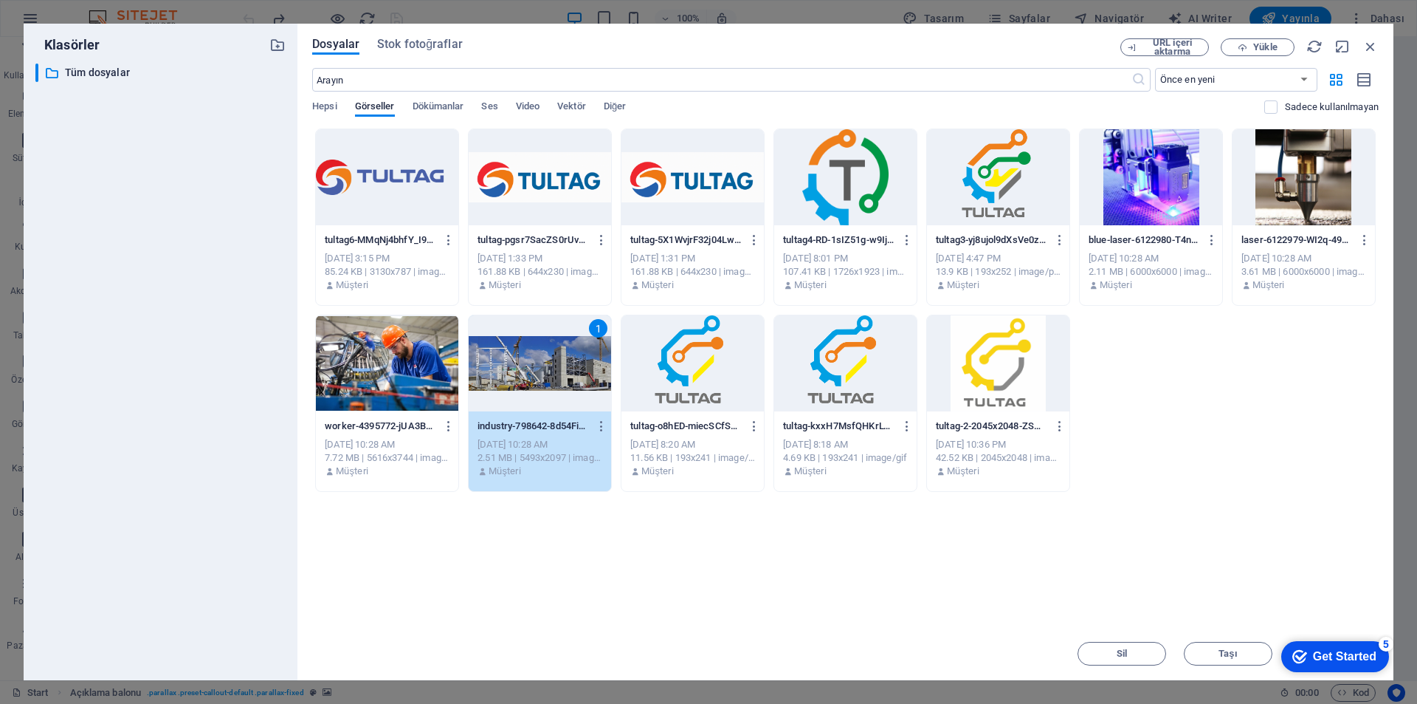
click at [543, 373] on div "1" at bounding box center [540, 363] width 142 height 96
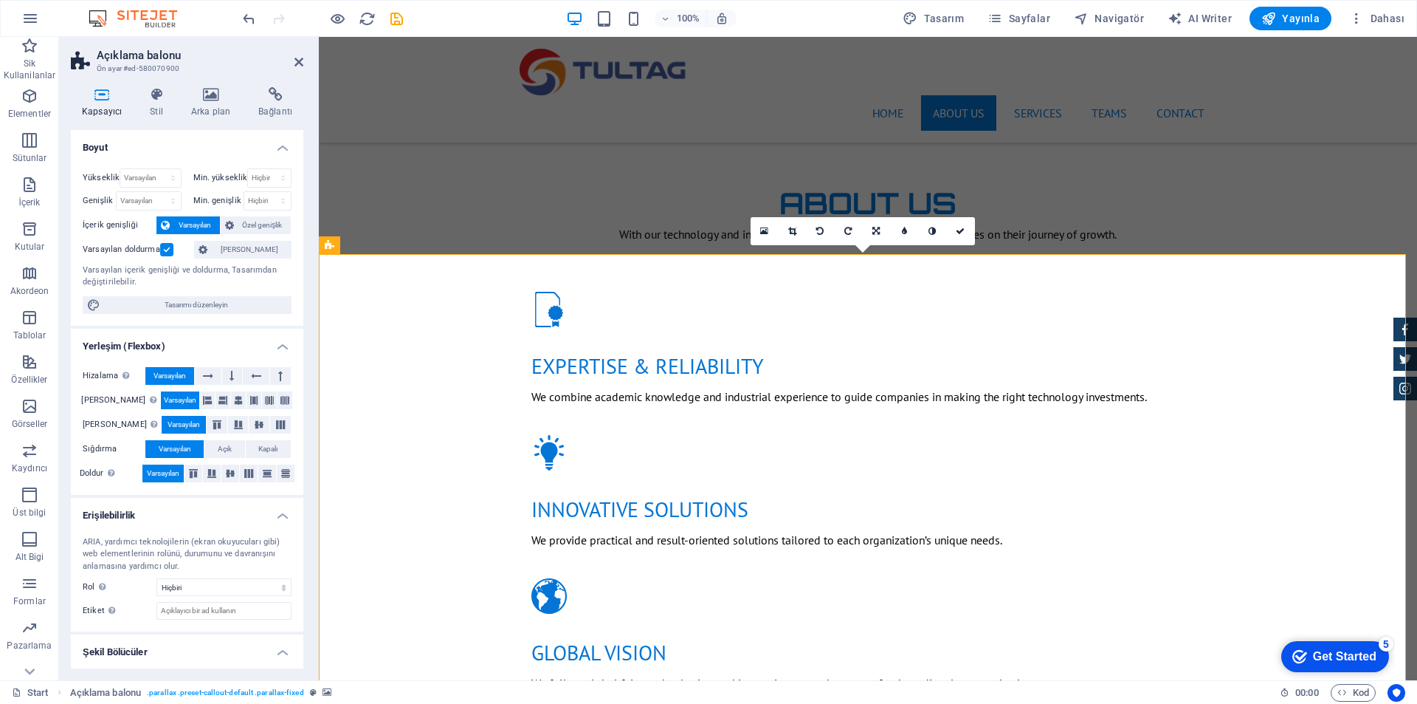
scroll to position [884, 0]
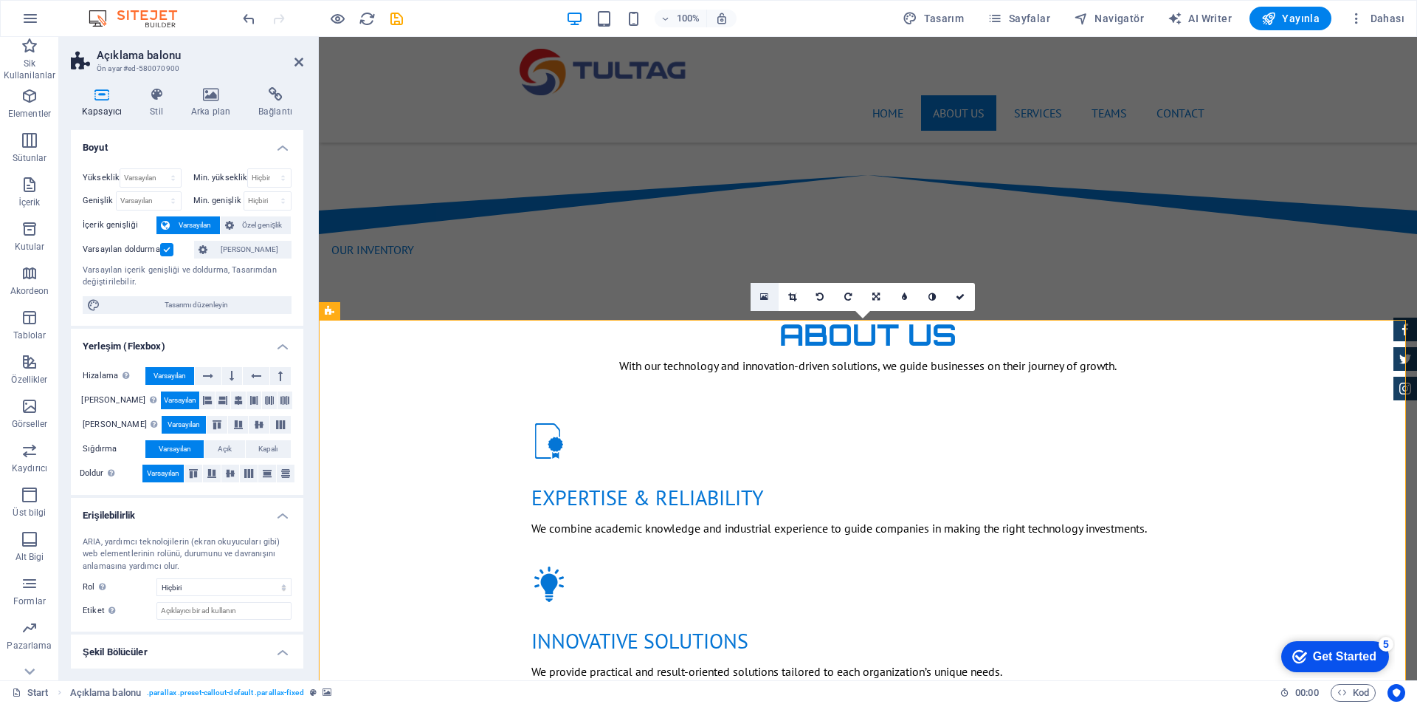
click at [763, 292] on icon at bounding box center [764, 297] width 8 height 10
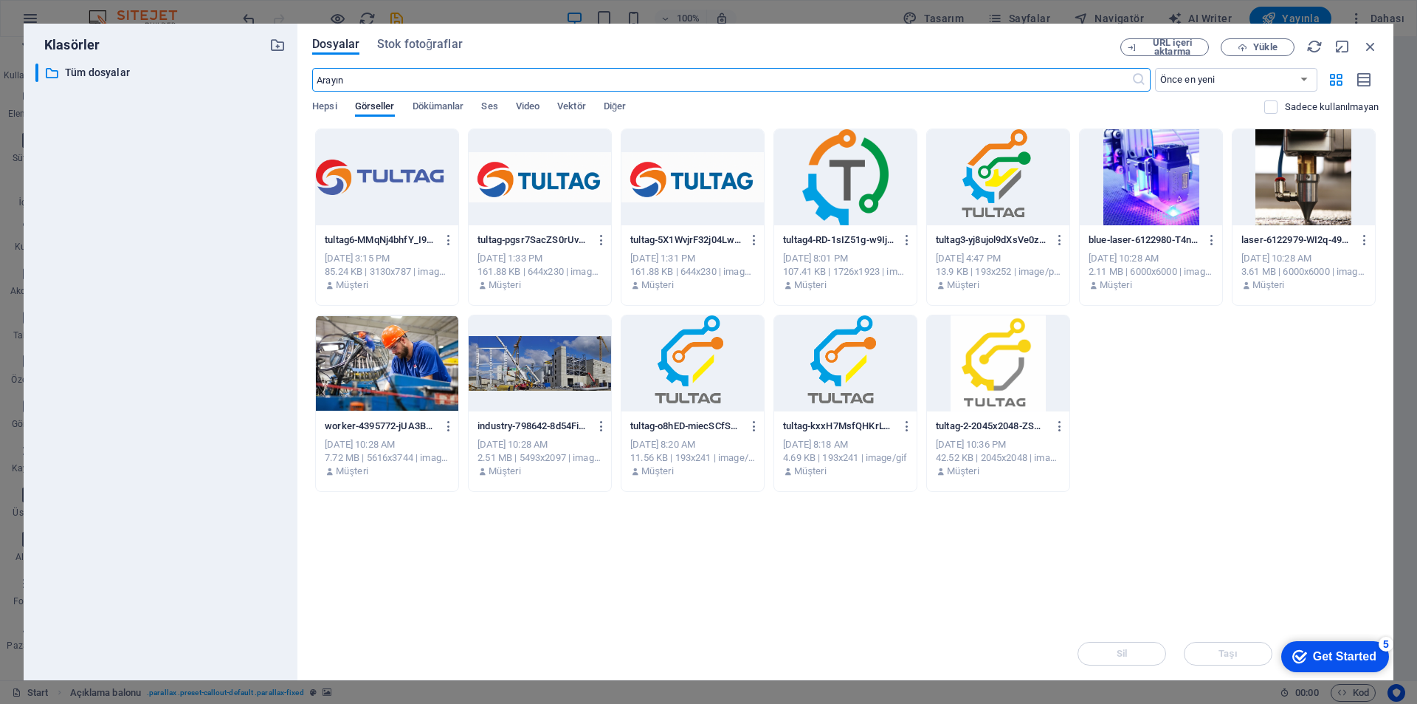
click at [1331, 193] on div at bounding box center [1304, 177] width 142 height 96
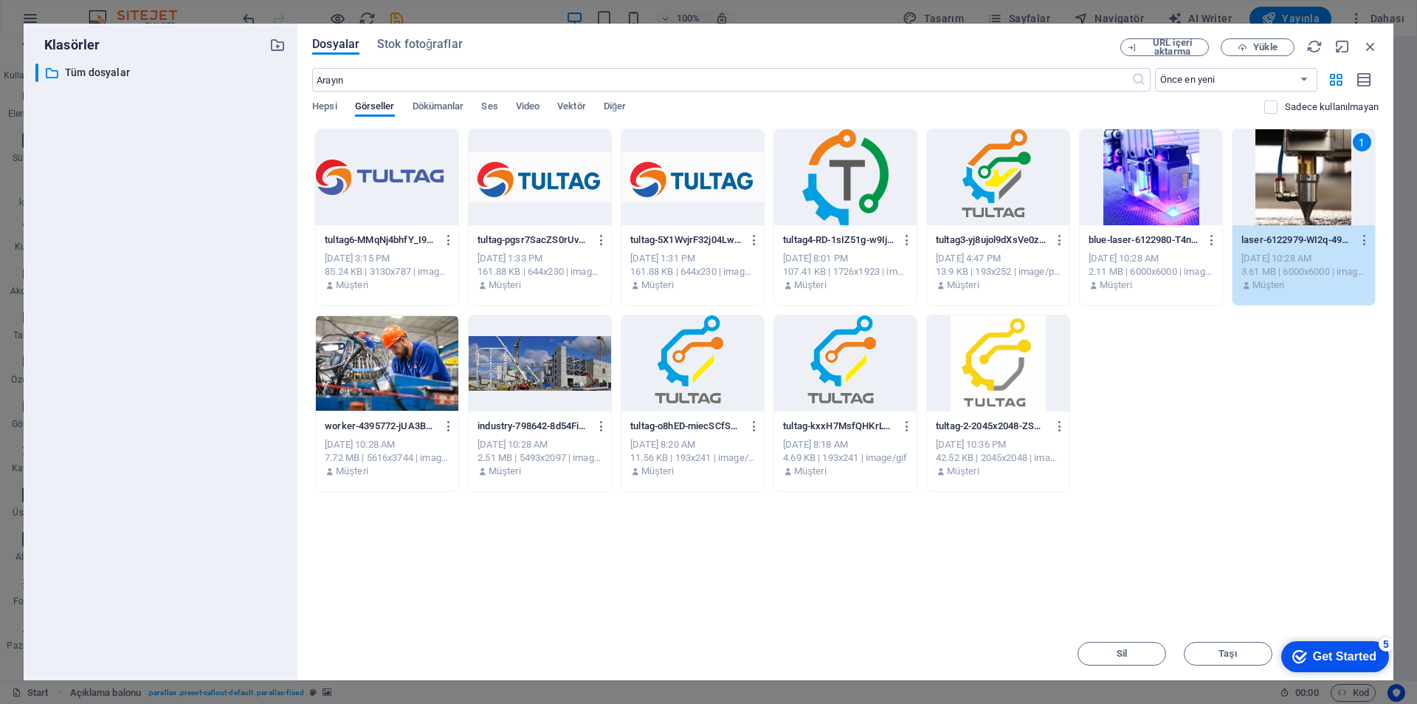
click at [1331, 193] on div "1" at bounding box center [1304, 177] width 142 height 96
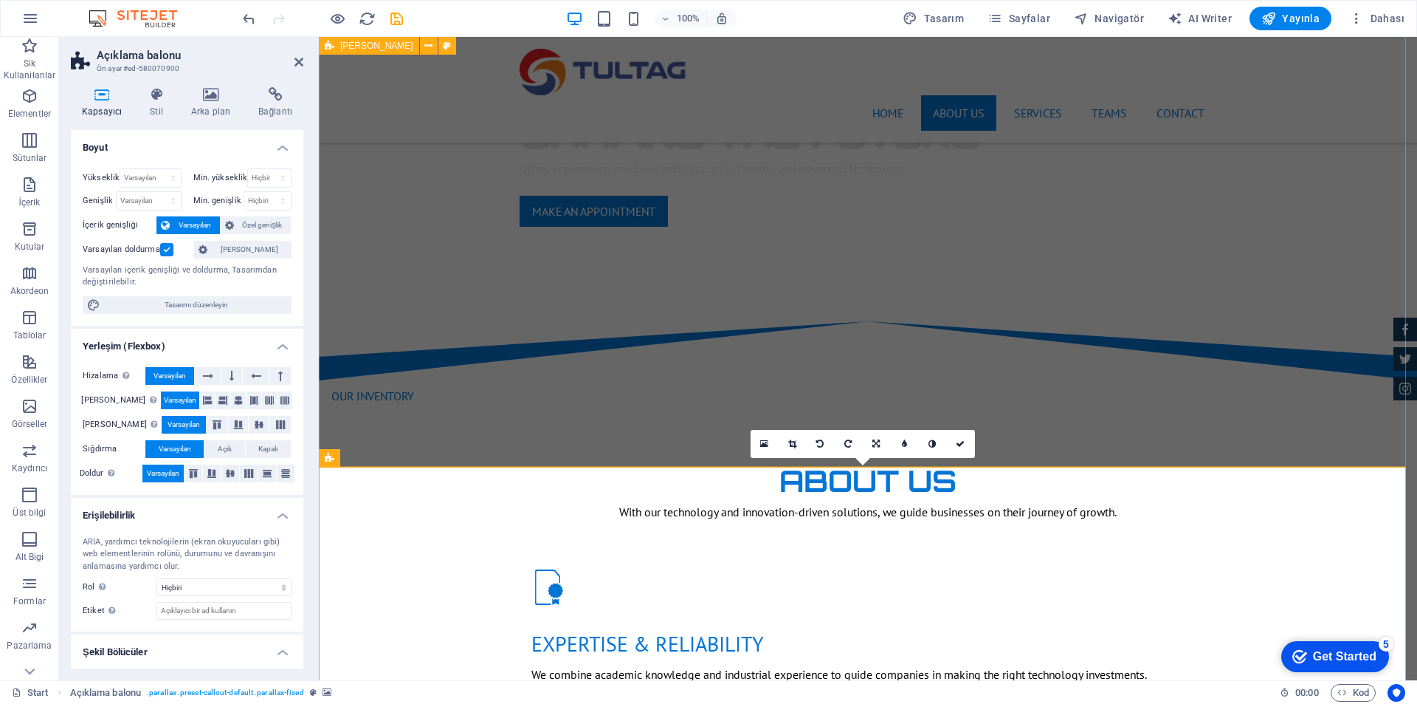
scroll to position [295, 0]
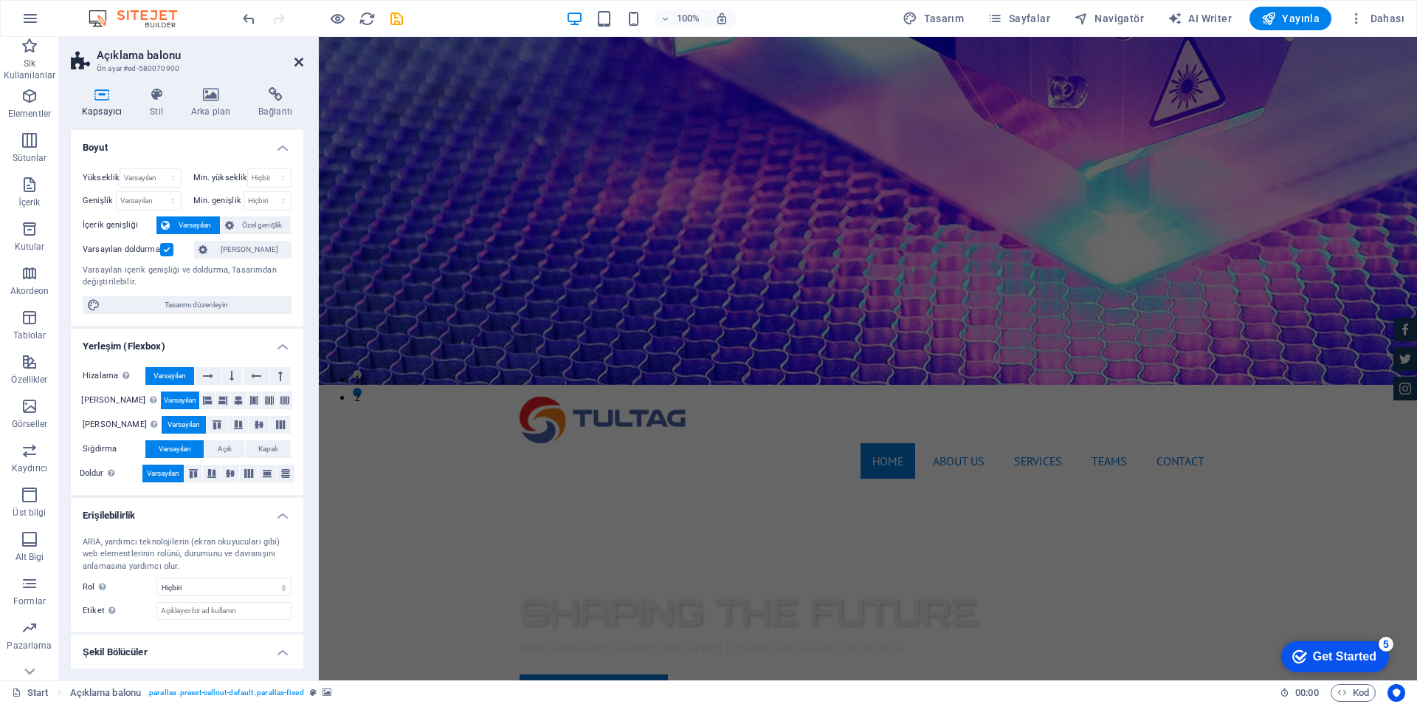
click at [302, 67] on icon at bounding box center [299, 62] width 9 height 12
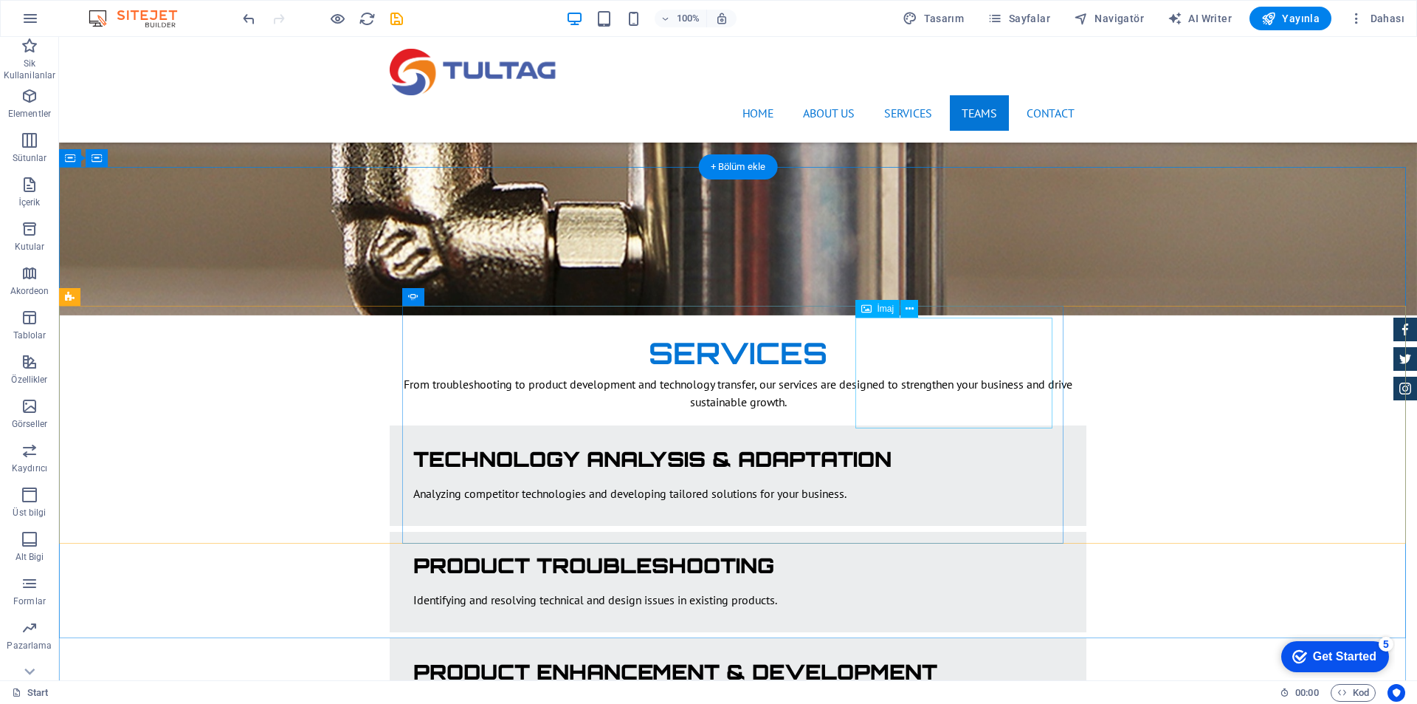
scroll to position [2213, 0]
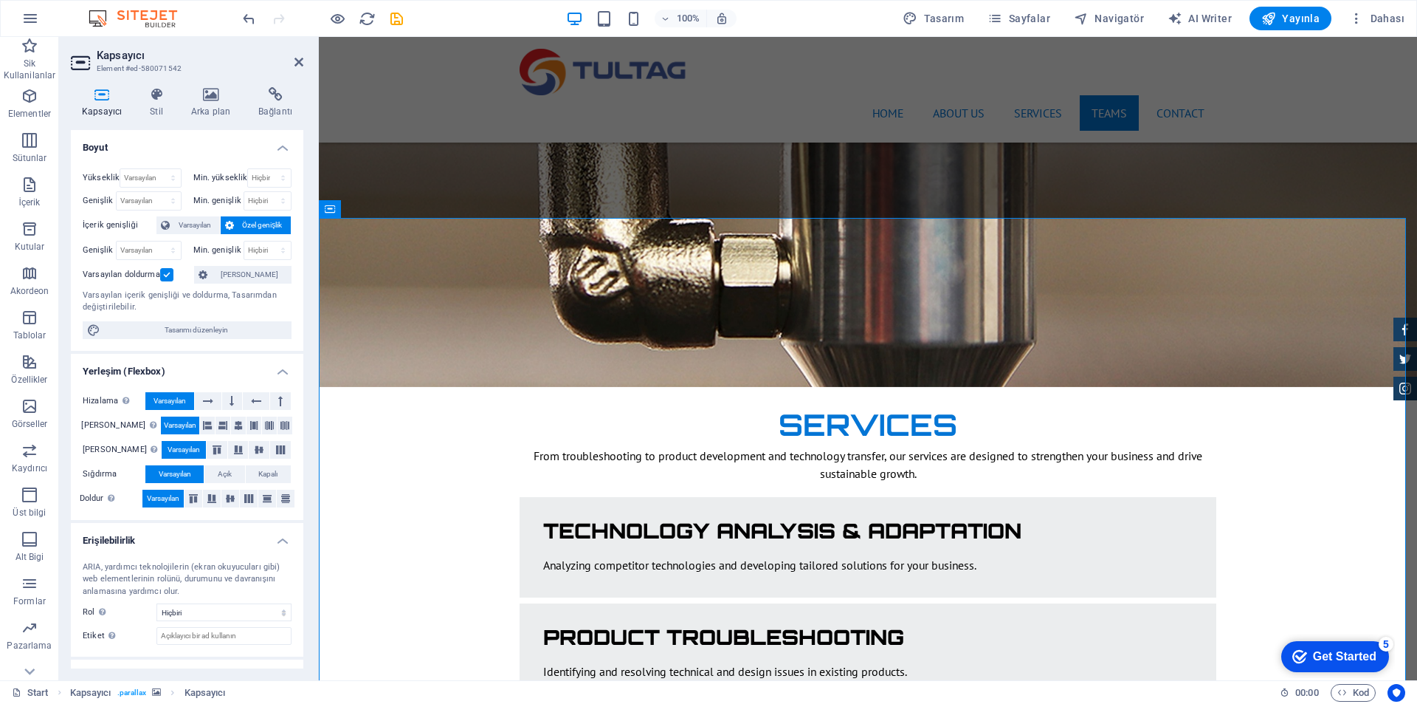
click at [304, 60] on aside "Kapsayıcı Element #ed-580071542 Kapsayıcı Stil Arka plan Bağlantı Boyut Yüksekl…" at bounding box center [189, 358] width 260 height 643
click at [300, 60] on icon at bounding box center [299, 62] width 9 height 12
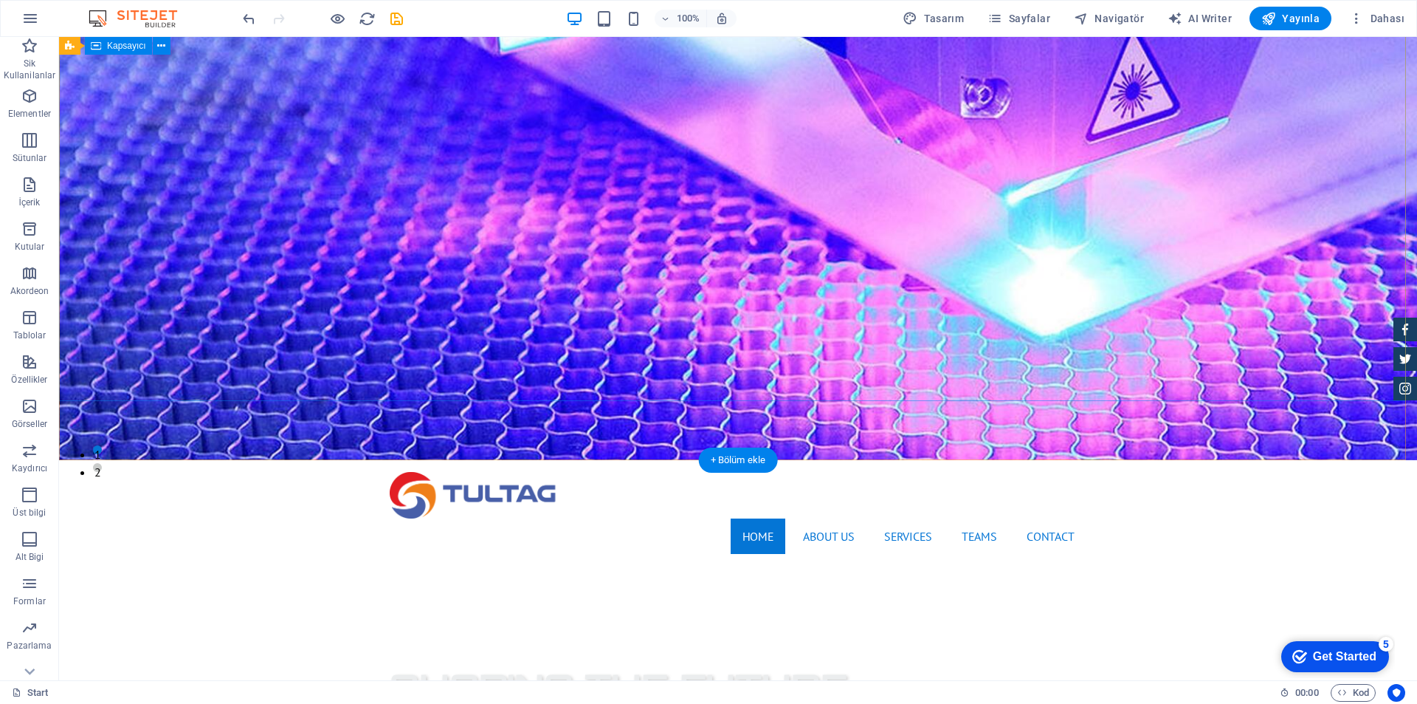
scroll to position [0, 0]
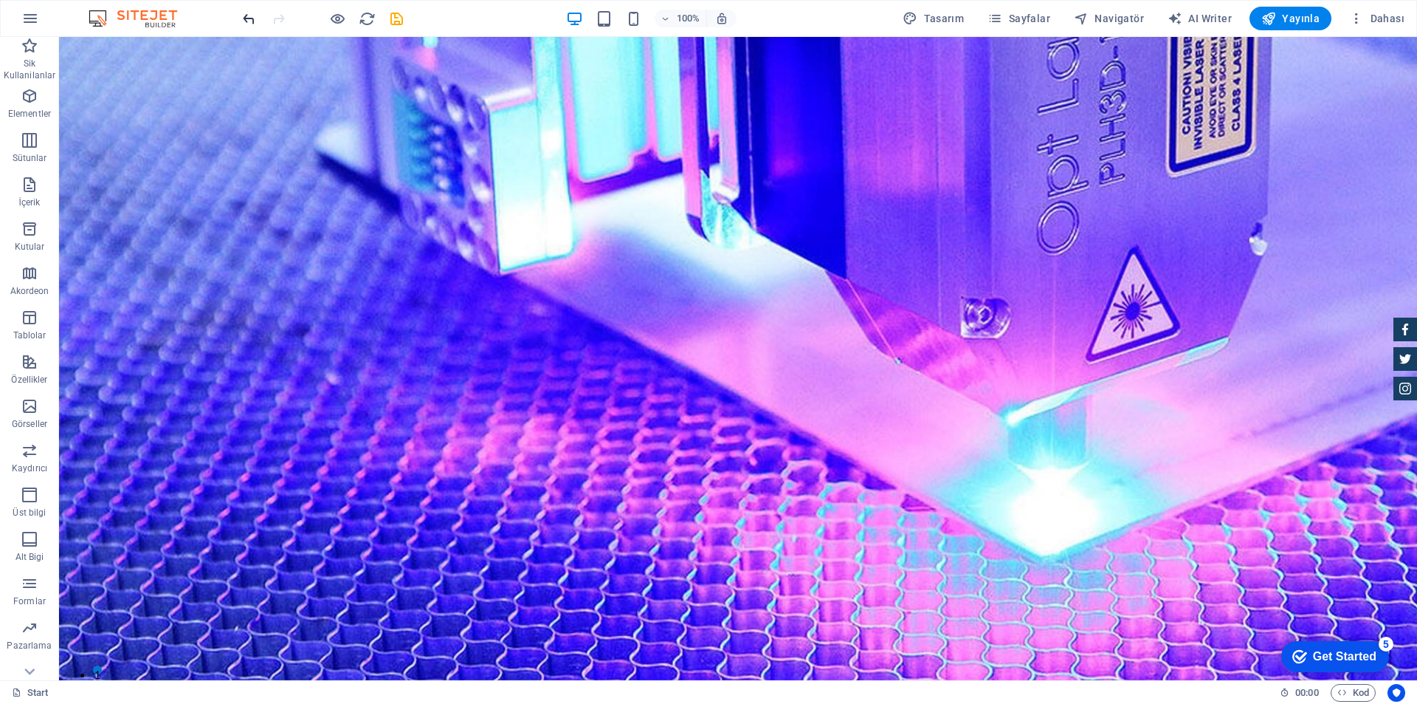
click at [248, 16] on icon "undo" at bounding box center [249, 18] width 17 height 17
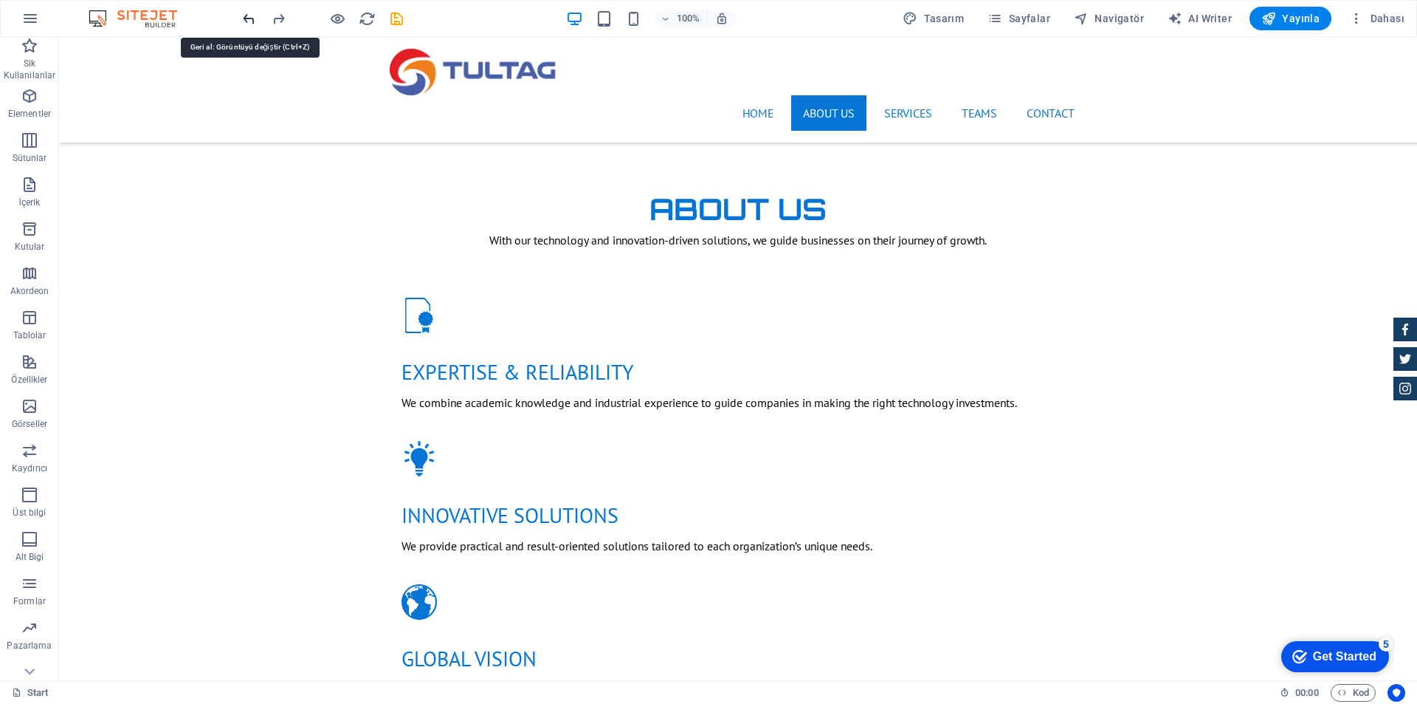
scroll to position [1106, 0]
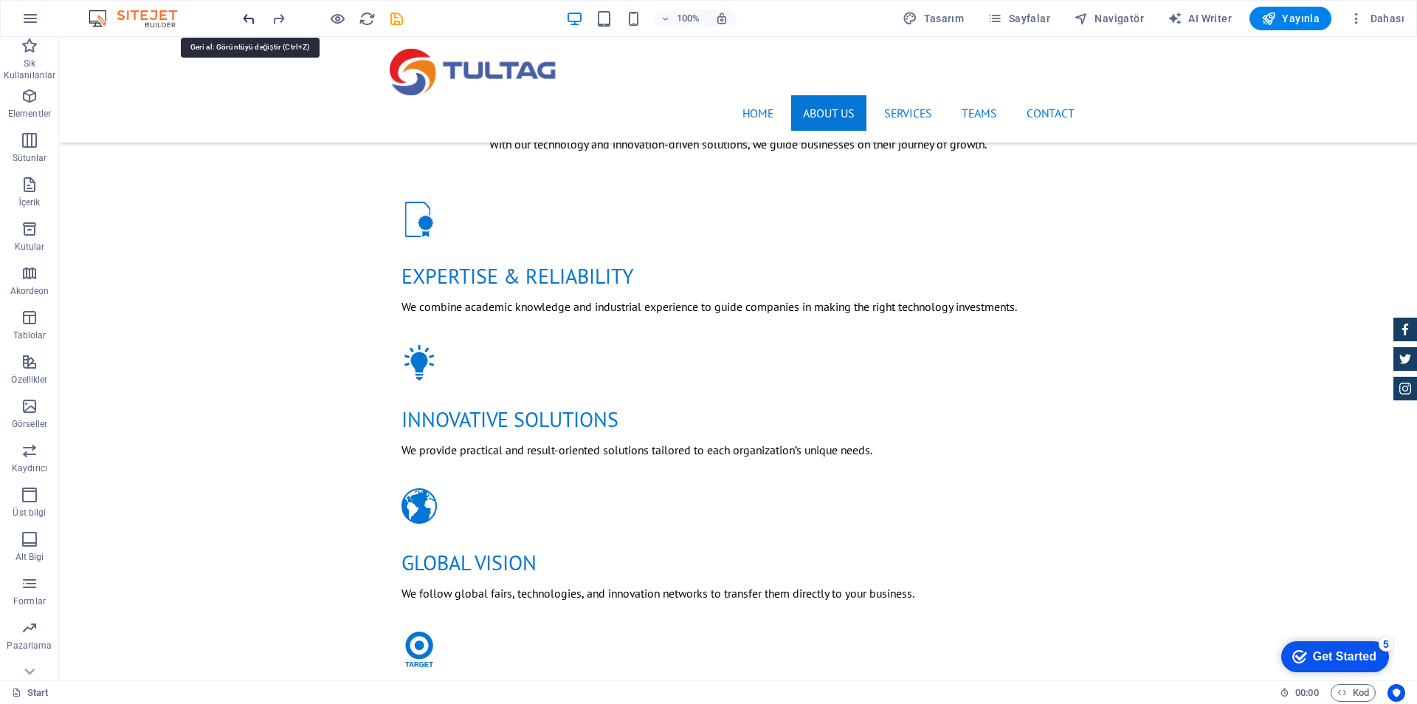
click at [248, 17] on icon "undo" at bounding box center [249, 18] width 17 height 17
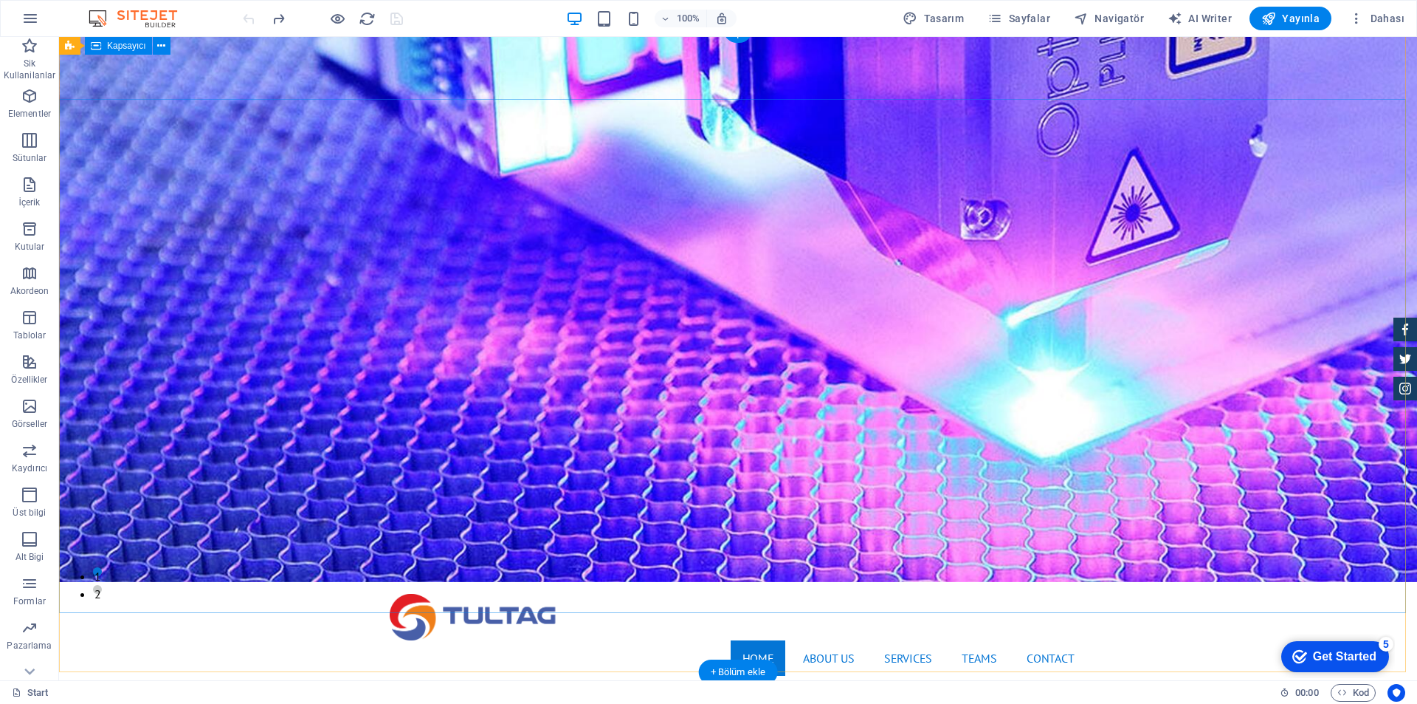
scroll to position [0, 0]
